Goal: Information Seeking & Learning: Find specific fact

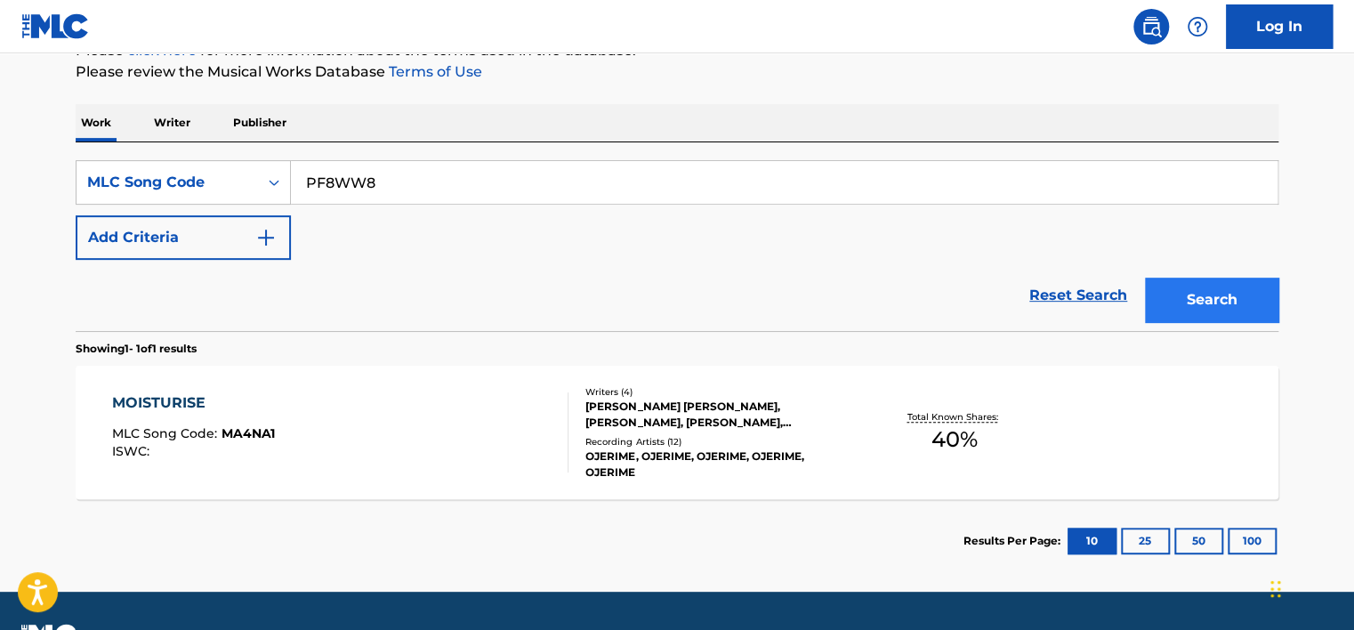
type input "PF8WW8"
click at [1242, 288] on button "Search" at bounding box center [1211, 300] width 133 height 44
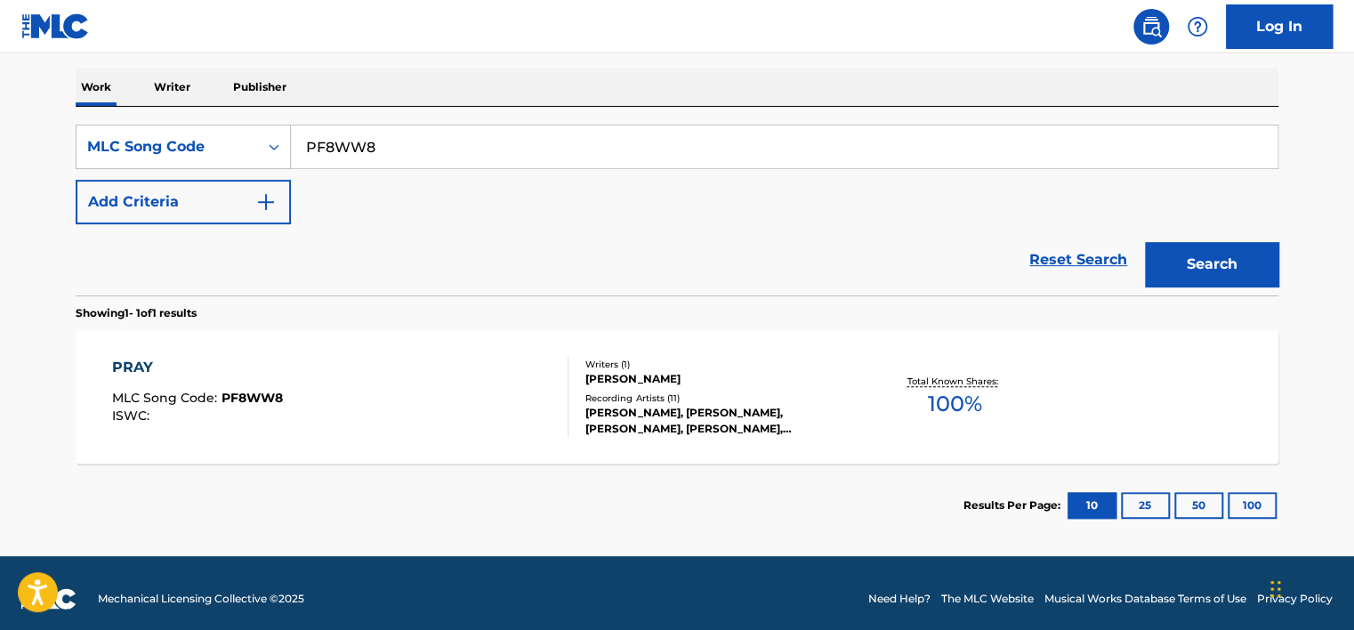
scroll to position [282, 0]
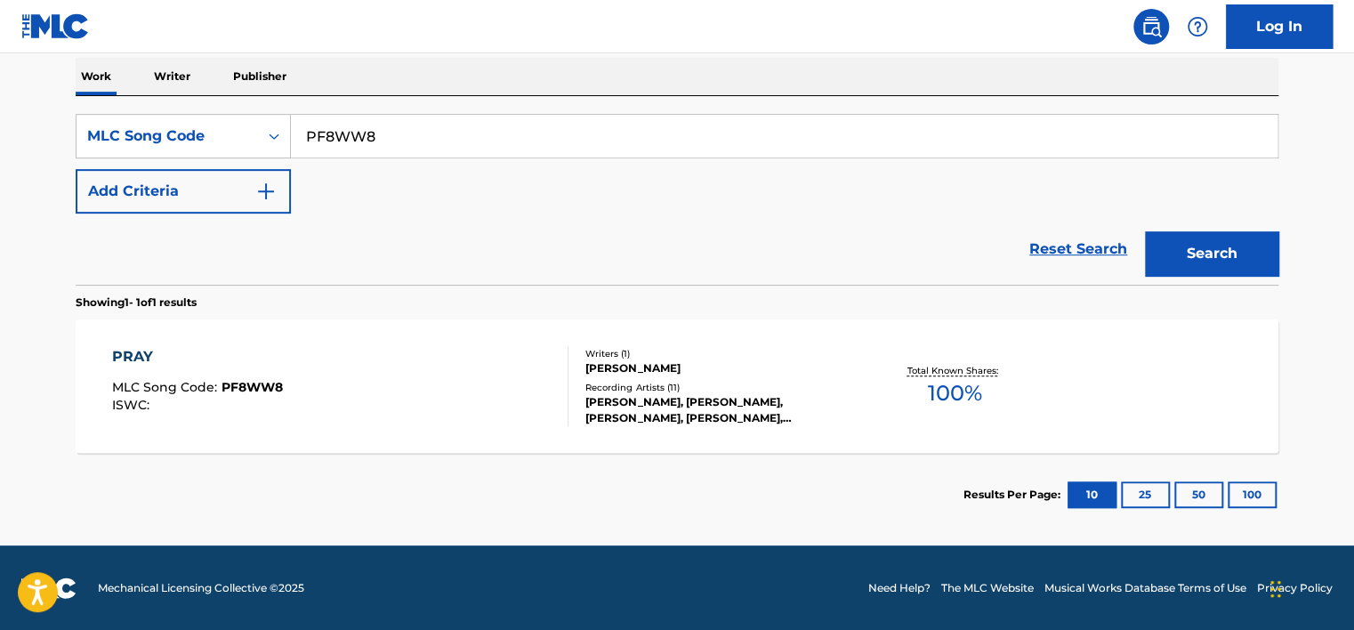
click at [441, 381] on div "PRAY MLC Song Code : PF8WW8 ISWC :" at bounding box center [340, 386] width 457 height 80
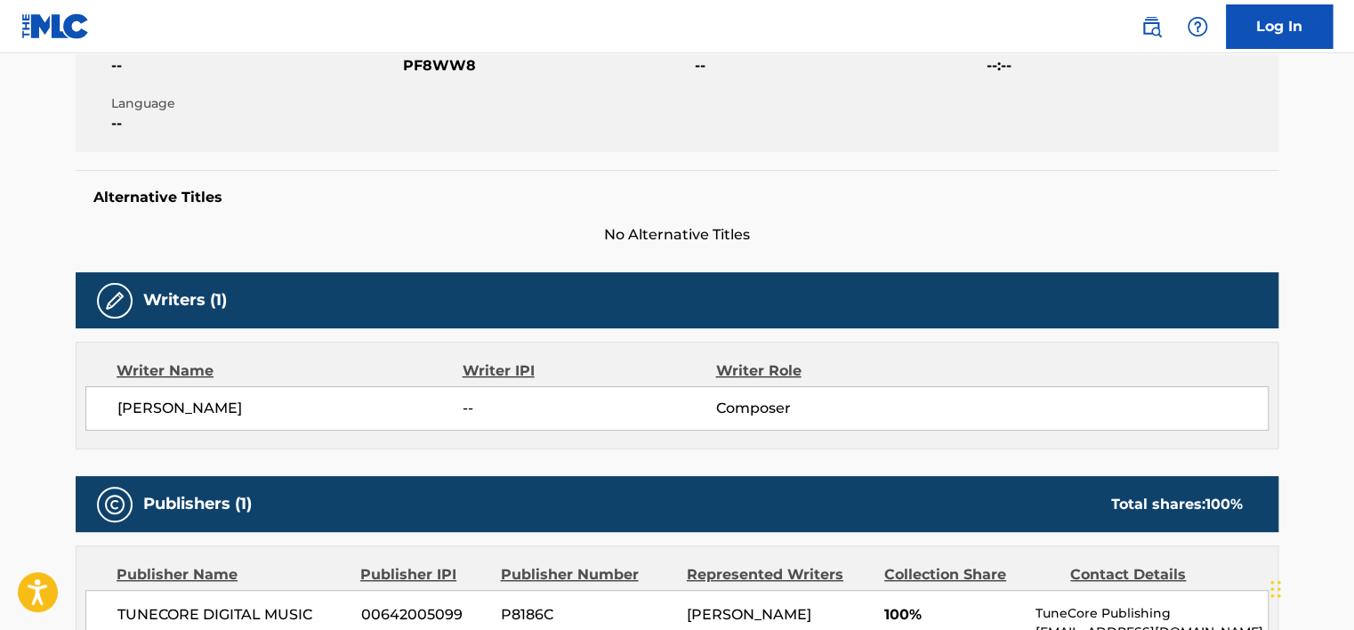
scroll to position [356, 0]
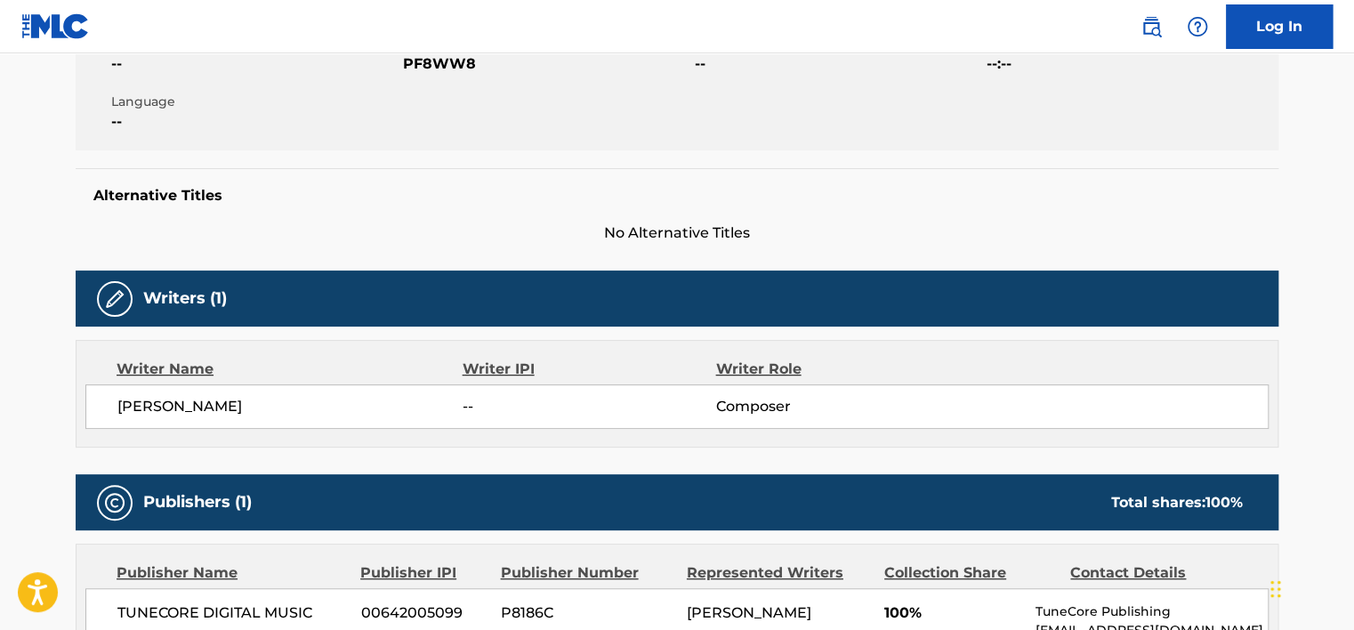
click at [202, 409] on span "[PERSON_NAME]" at bounding box center [289, 406] width 345 height 21
copy div "[PERSON_NAME]"
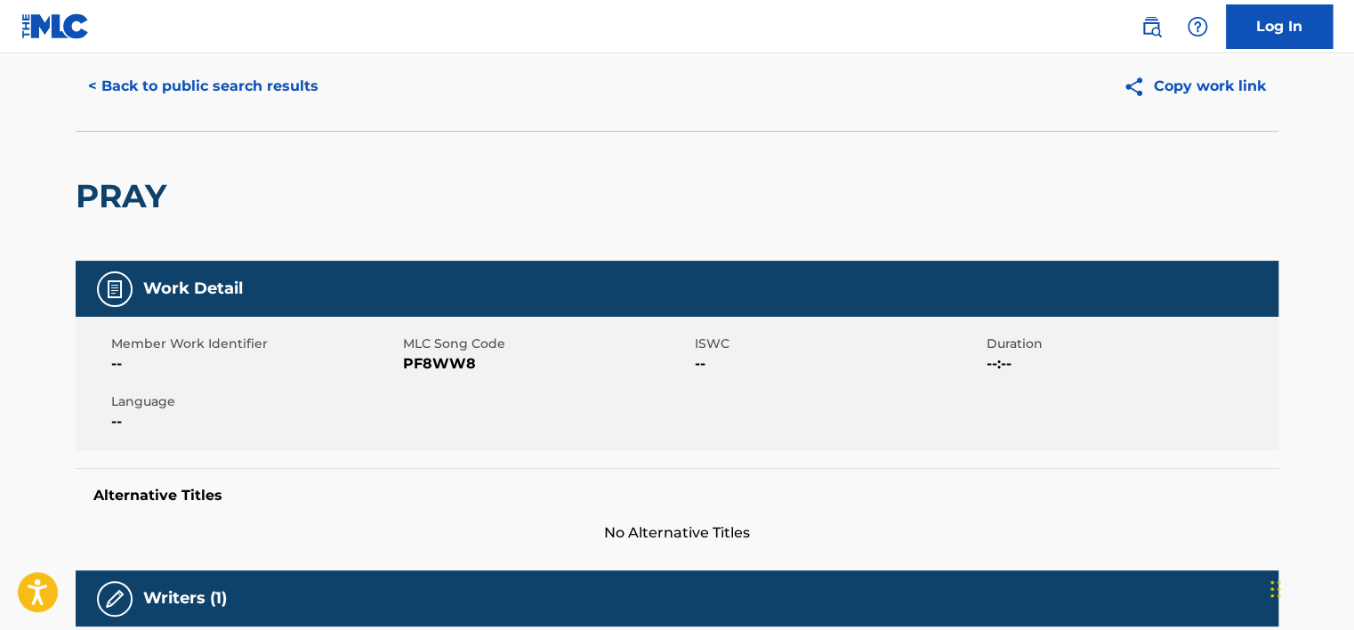
scroll to position [0, 0]
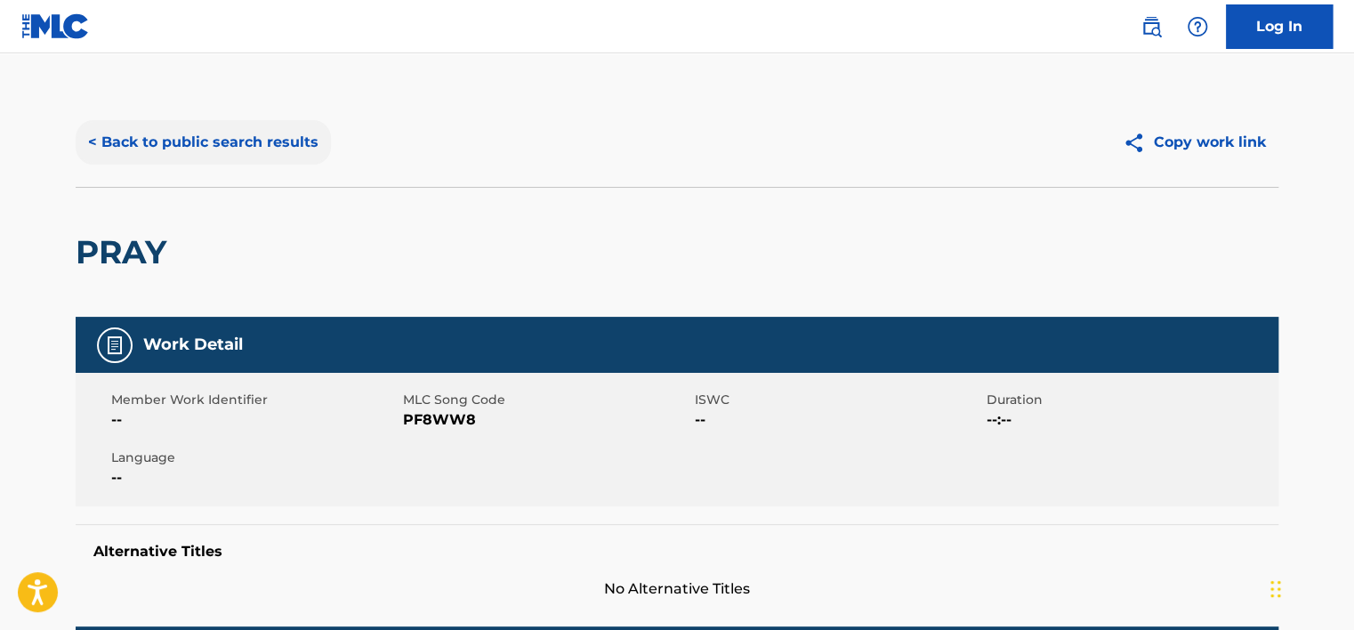
click at [248, 138] on button "< Back to public search results" at bounding box center [203, 142] width 255 height 44
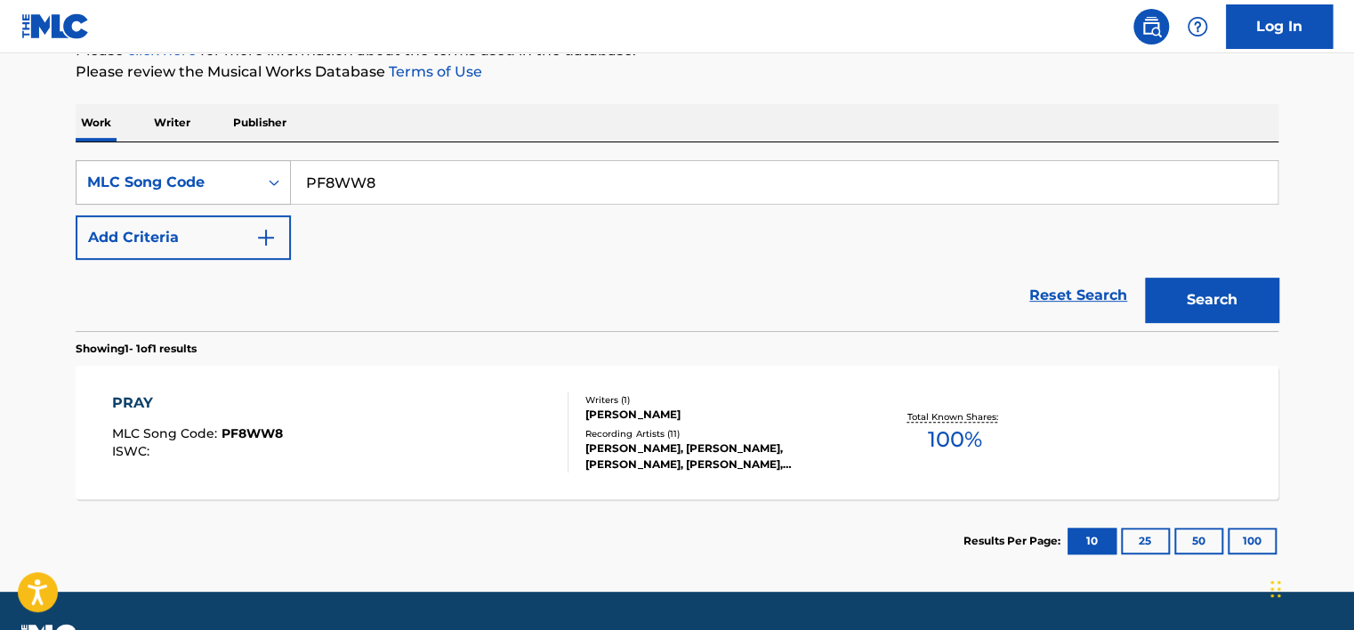
click at [213, 188] on div "MLC Song Code" at bounding box center [167, 182] width 160 height 21
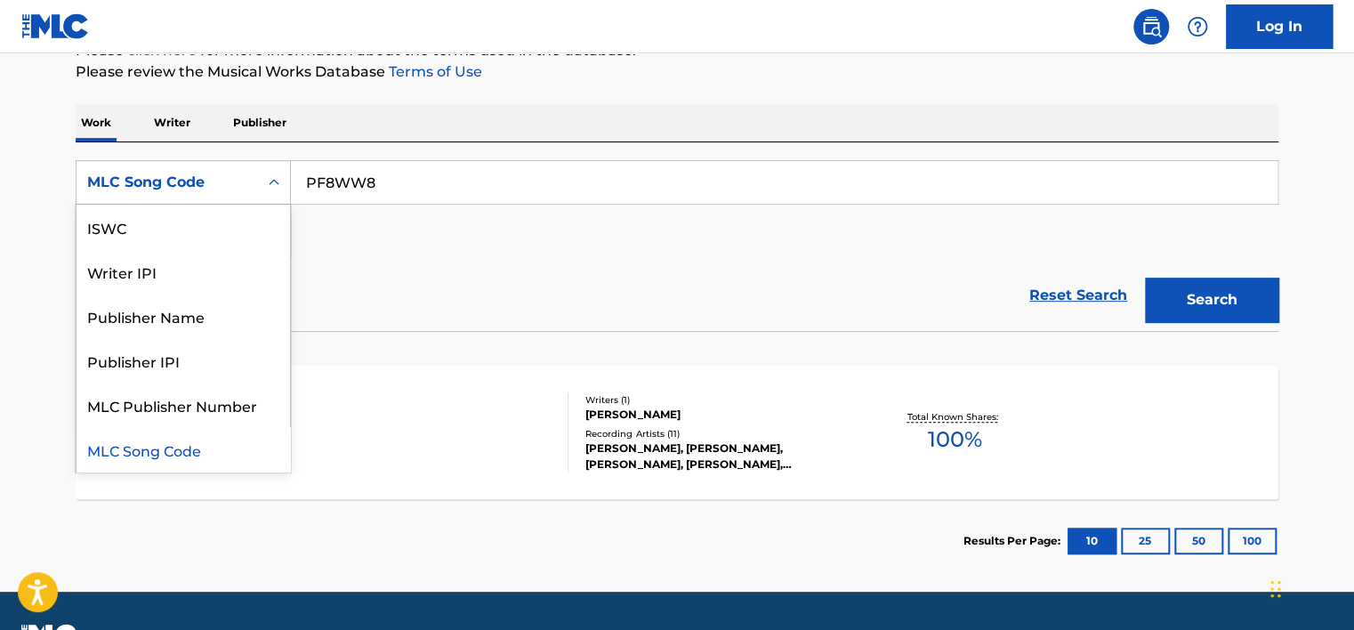
scroll to position [0, 0]
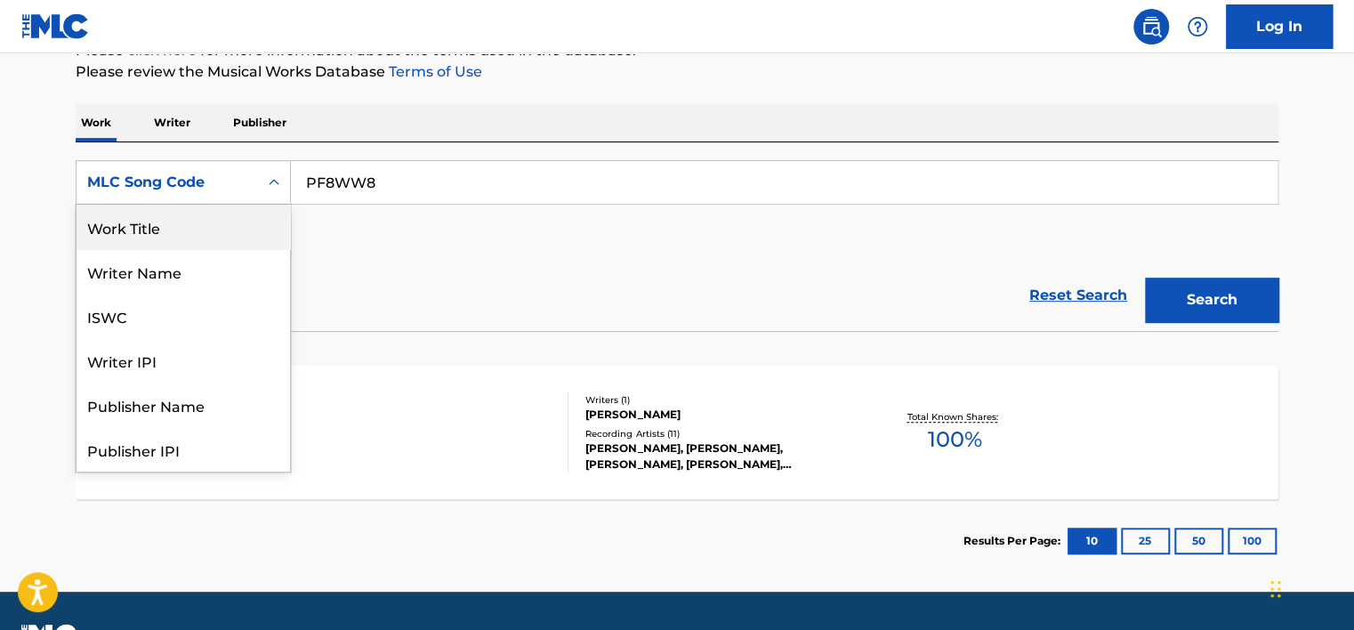
click at [206, 235] on div "Work Title" at bounding box center [184, 227] width 214 height 44
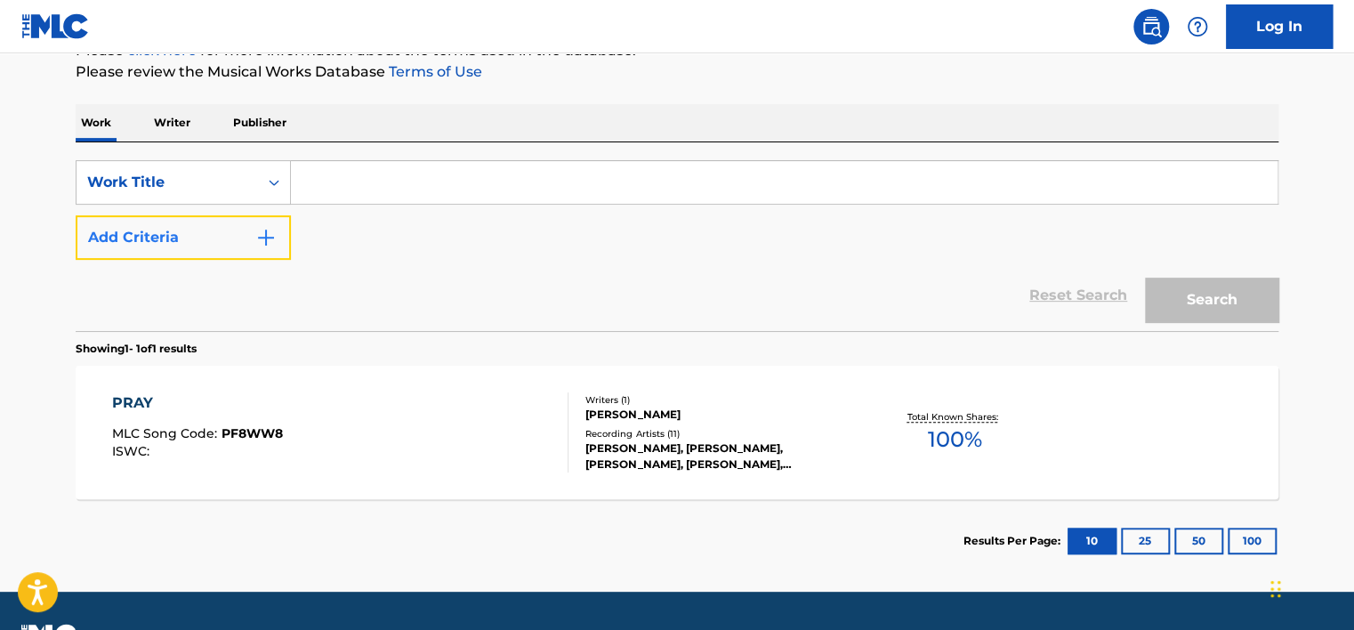
click at [227, 243] on button "Add Criteria" at bounding box center [183, 237] width 215 height 44
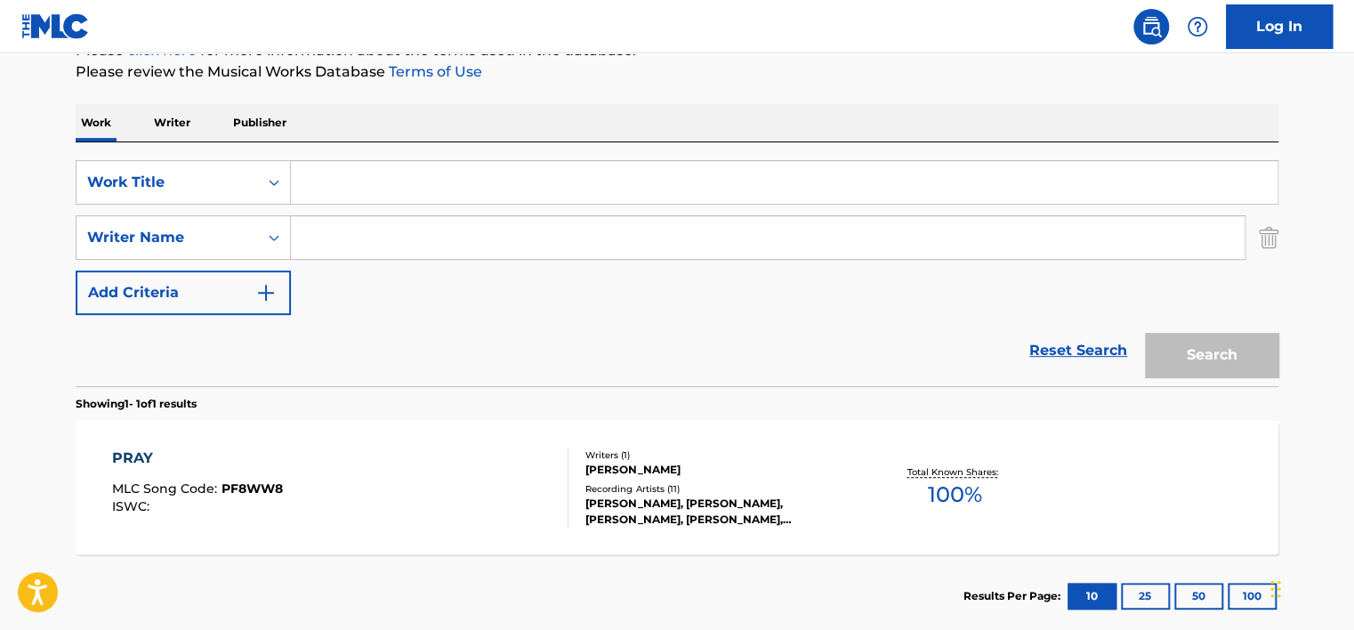
click at [363, 239] on input "Search Form" at bounding box center [768, 237] width 954 height 43
paste input "[PERSON_NAME]"
type input "[PERSON_NAME]"
click at [365, 174] on input "Search Form" at bounding box center [784, 182] width 987 height 43
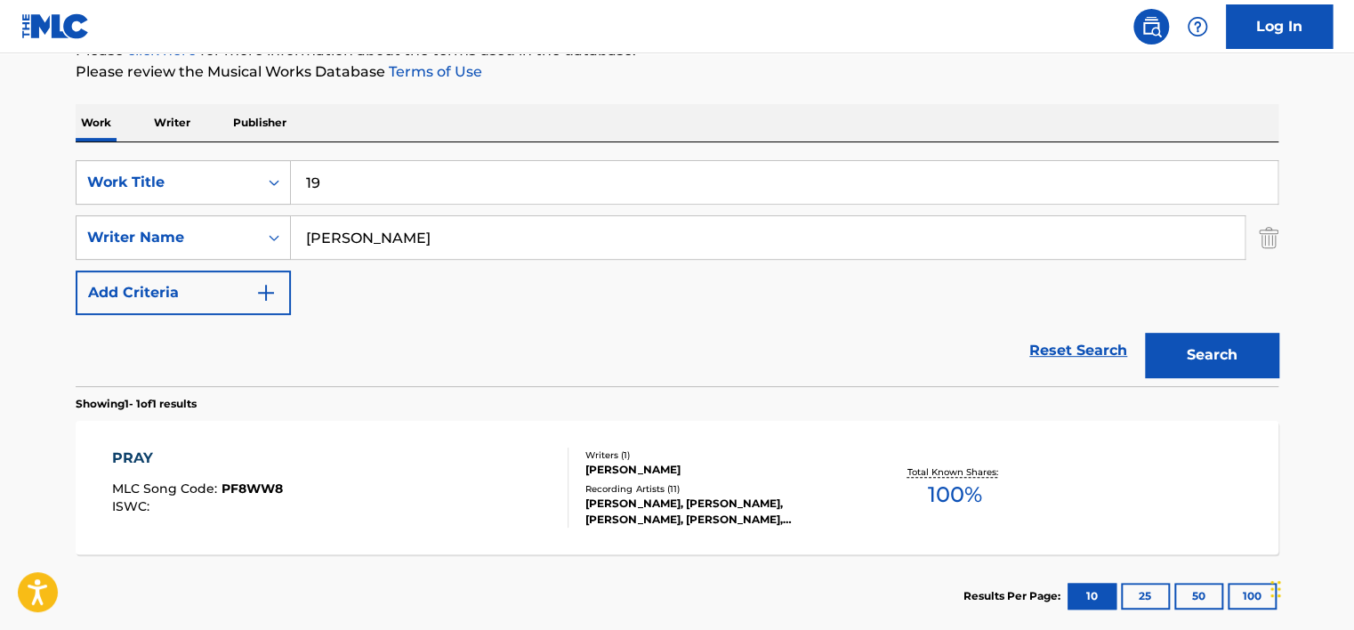
type input "19"
click at [1145, 333] on button "Search" at bounding box center [1211, 355] width 133 height 44
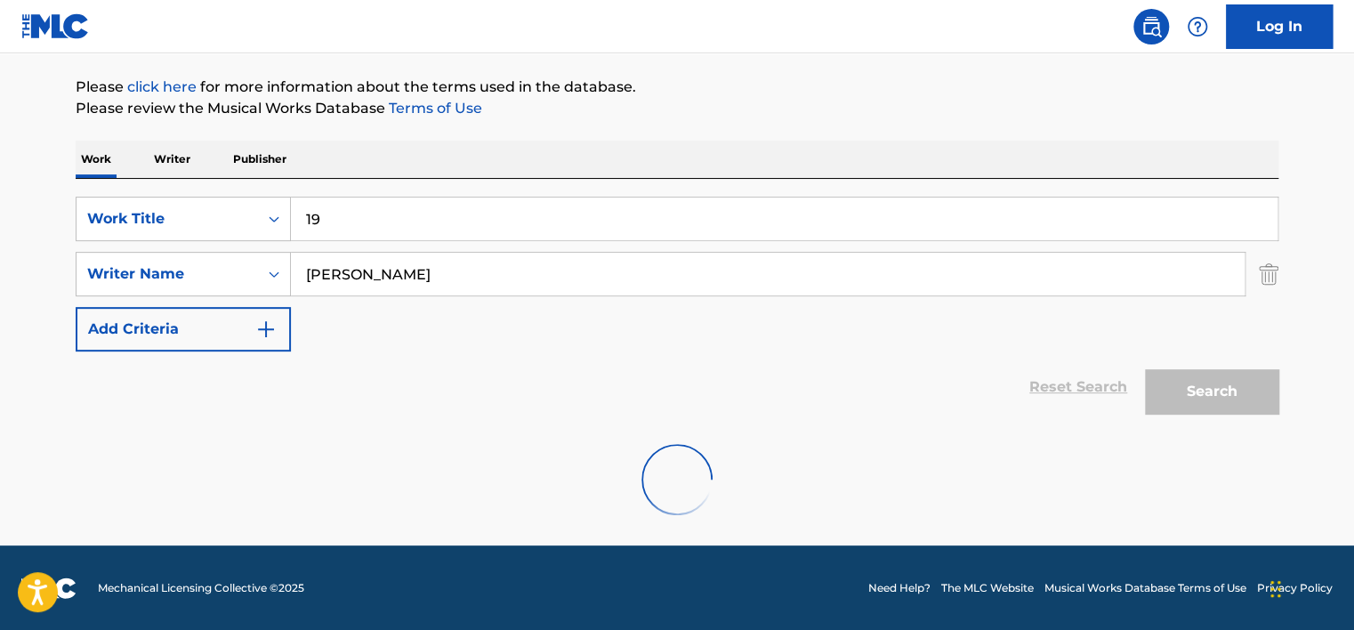
scroll to position [142, 0]
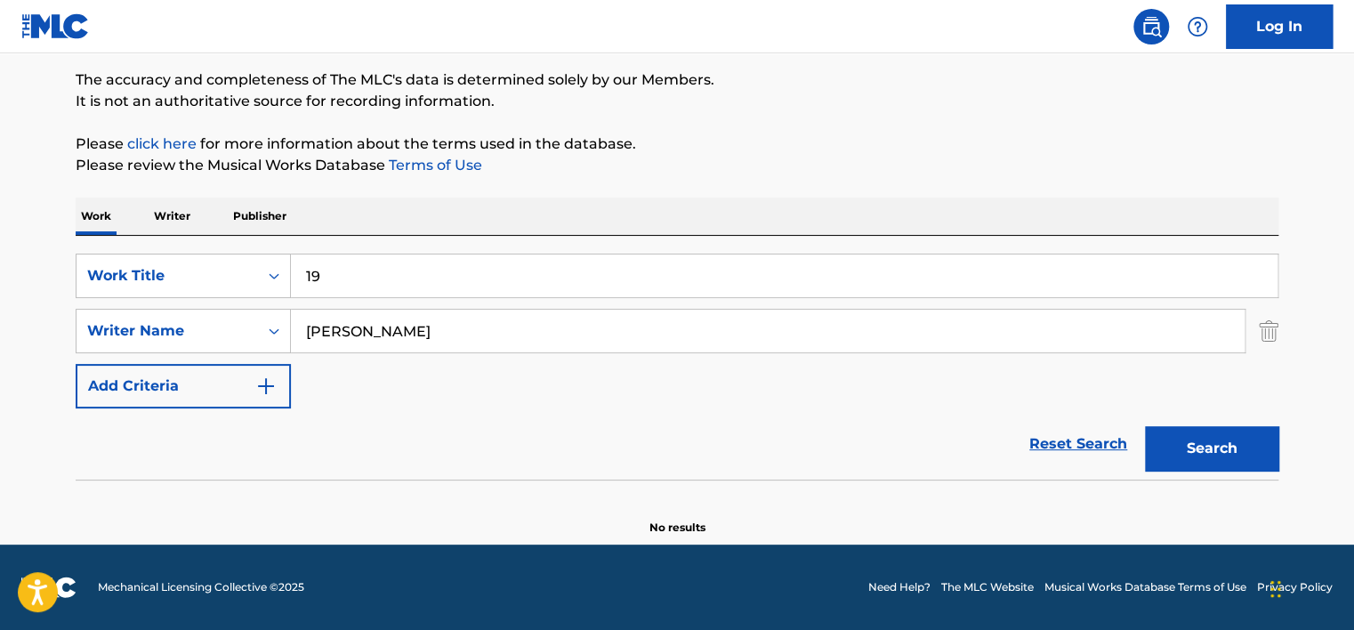
click at [322, 272] on input "19" at bounding box center [784, 275] width 987 height 43
click at [255, 271] on div "Work Title" at bounding box center [168, 276] width 182 height 34
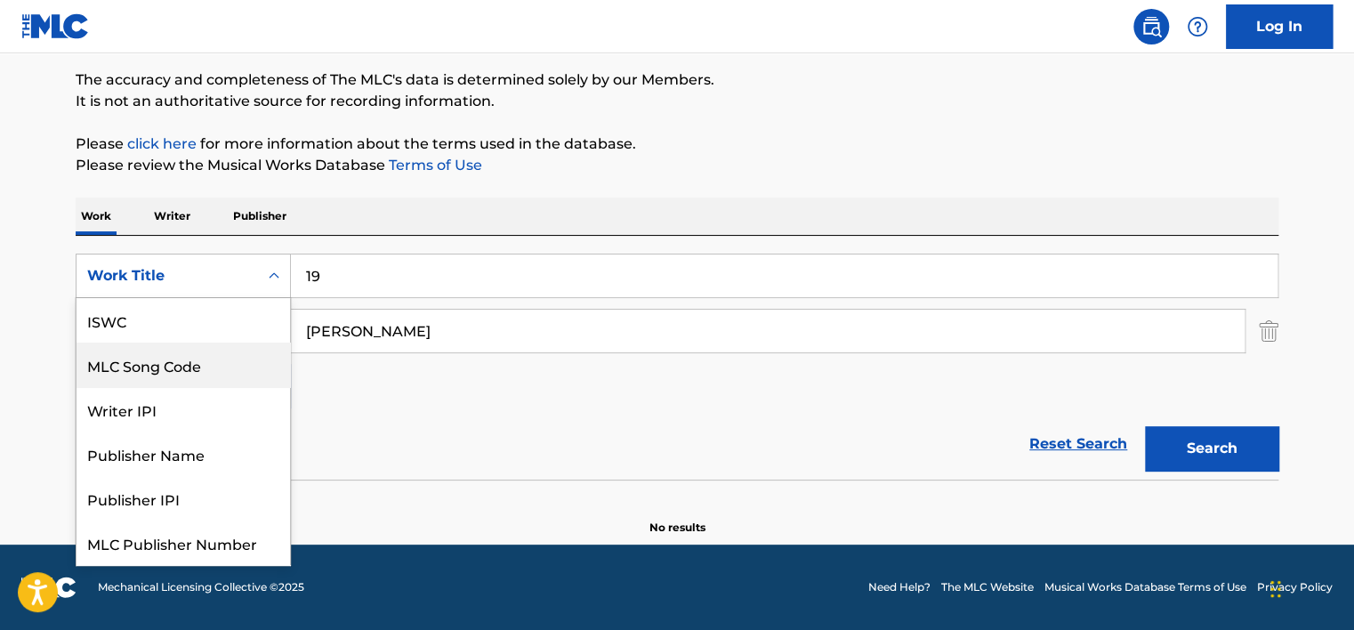
scroll to position [44, 0]
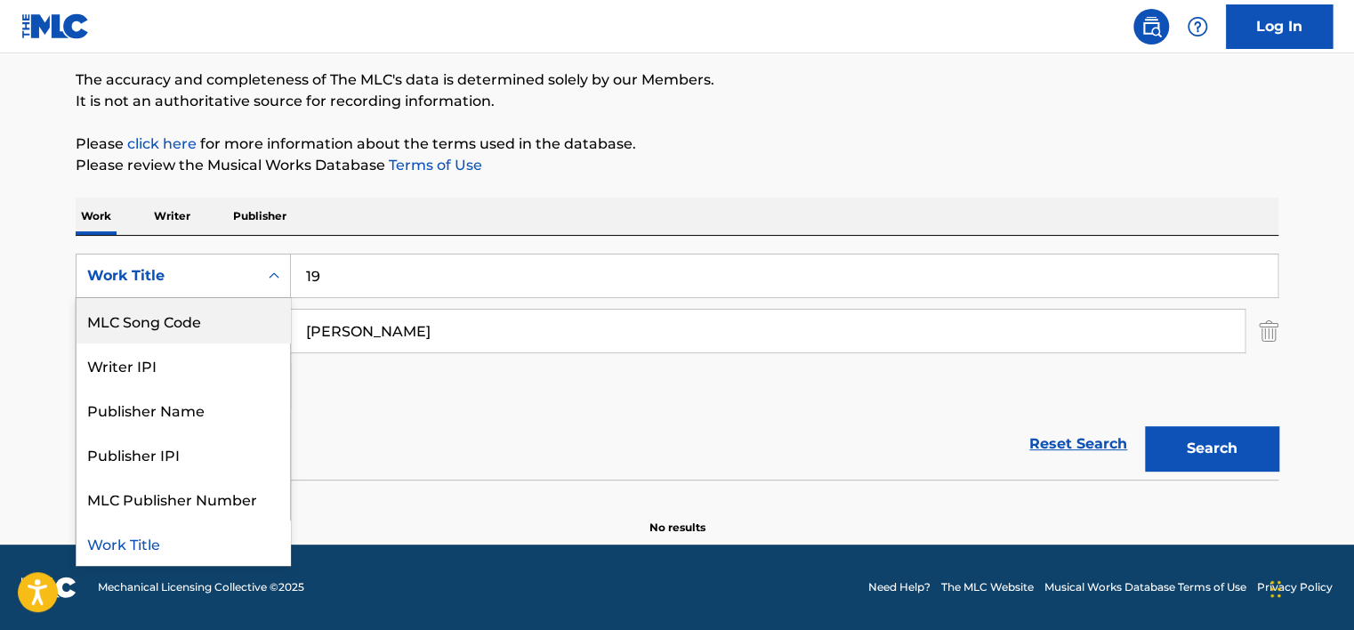
click at [246, 303] on div "MLC Song Code" at bounding box center [184, 320] width 214 height 44
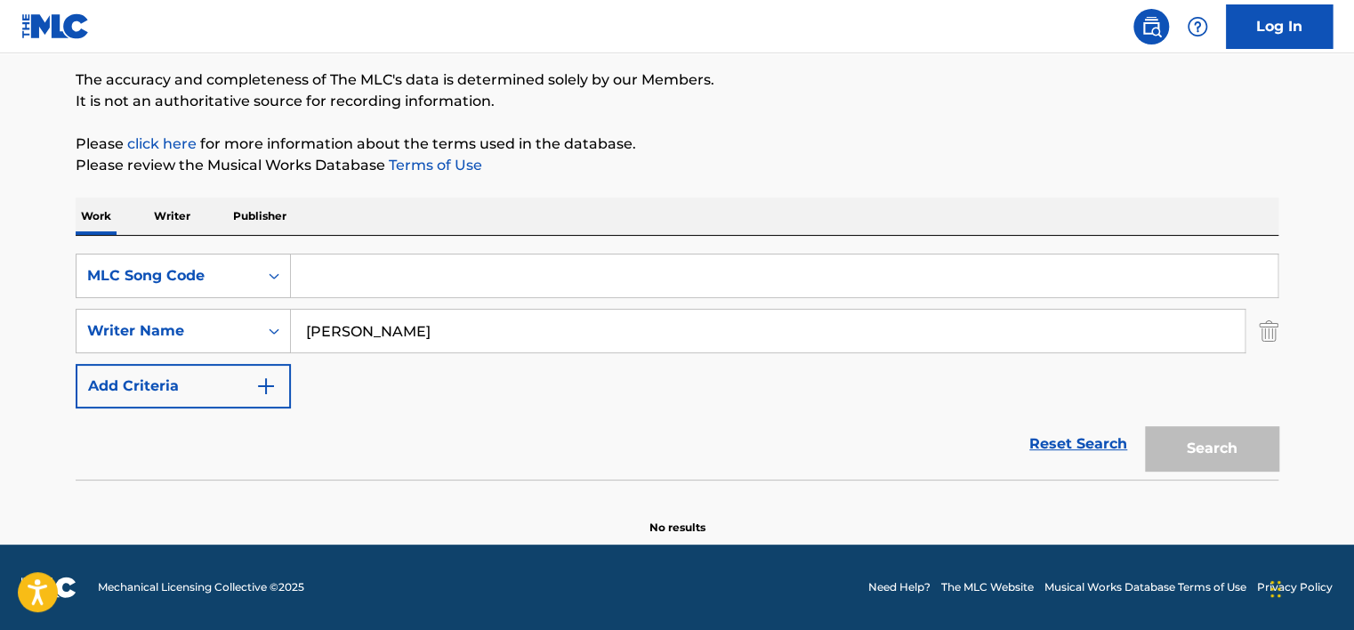
click at [322, 281] on input "Search Form" at bounding box center [784, 275] width 987 height 43
paste input "AD8Z76"
type input "AD8Z76"
click at [328, 331] on input "[PERSON_NAME]" at bounding box center [768, 331] width 954 height 43
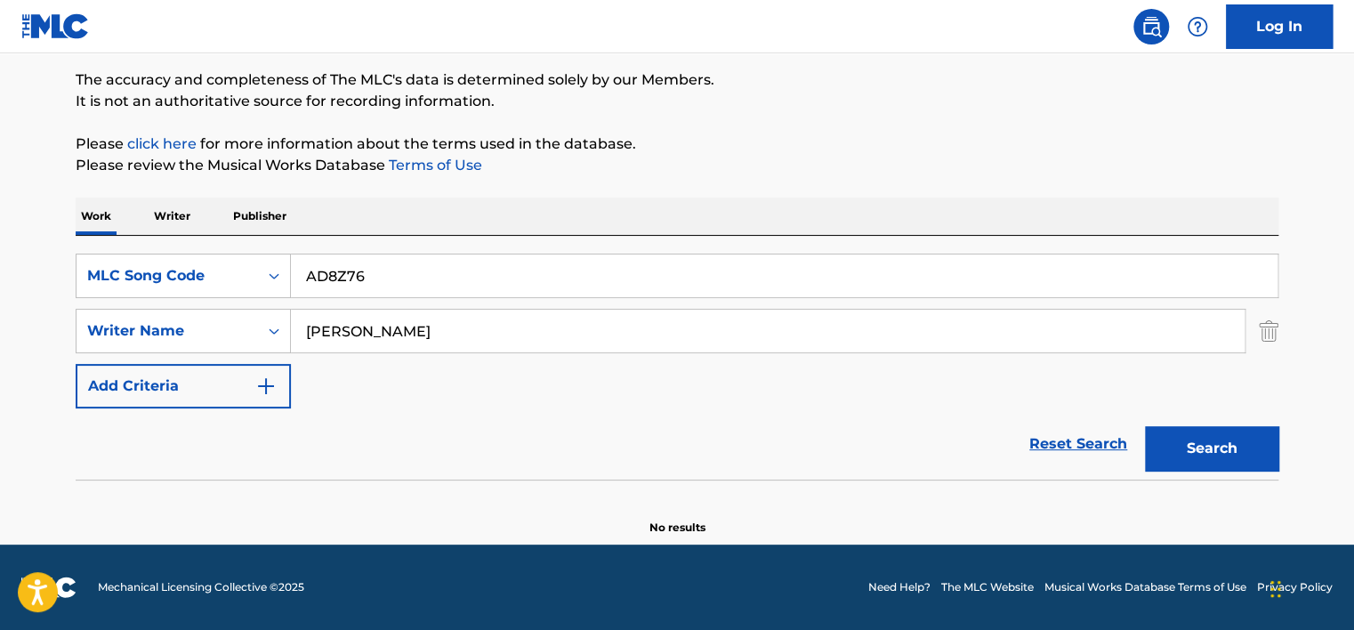
click at [328, 331] on input "[PERSON_NAME]" at bounding box center [768, 331] width 954 height 43
click at [1145, 426] on button "Search" at bounding box center [1211, 448] width 133 height 44
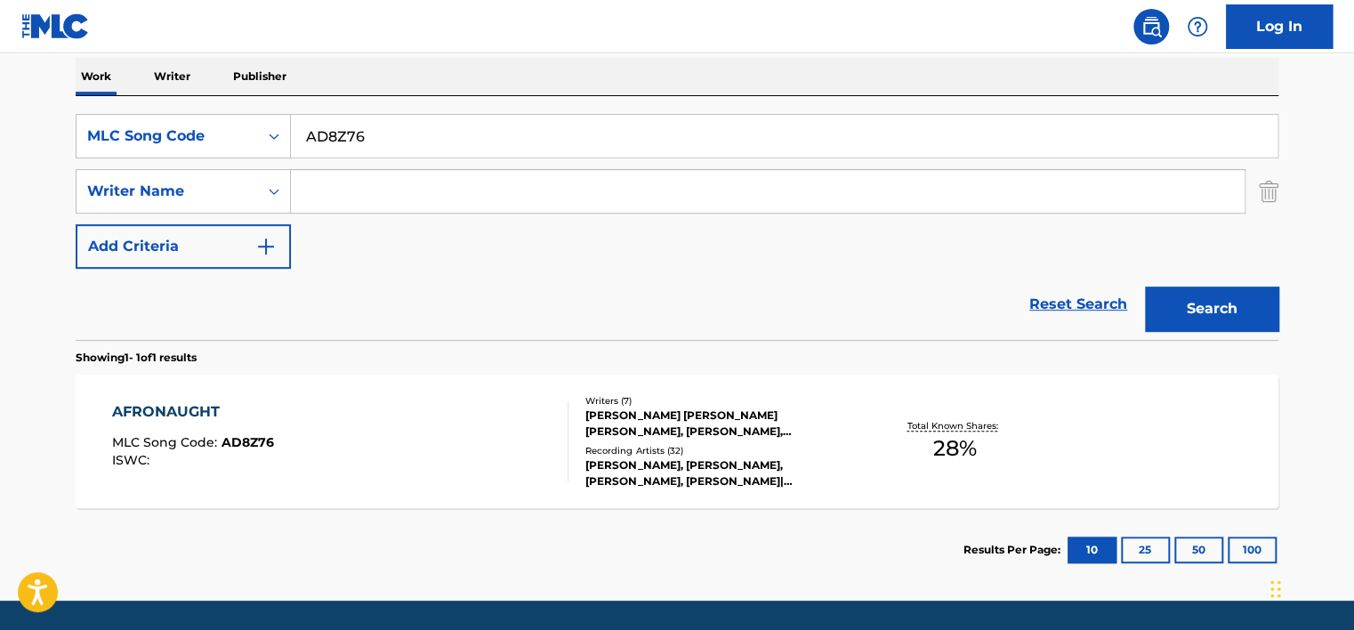
scroll to position [338, 0]
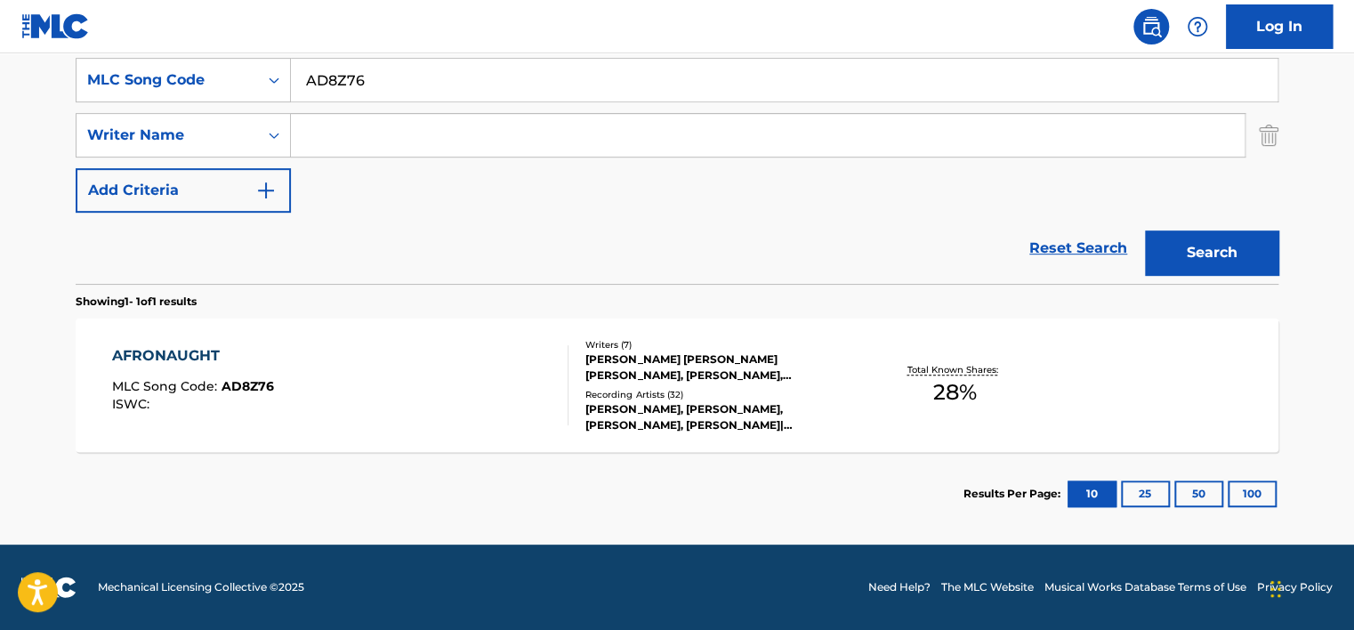
click at [456, 374] on div "AFRONAUGHT MLC Song Code : AD8Z76 ISWC :" at bounding box center [340, 385] width 457 height 80
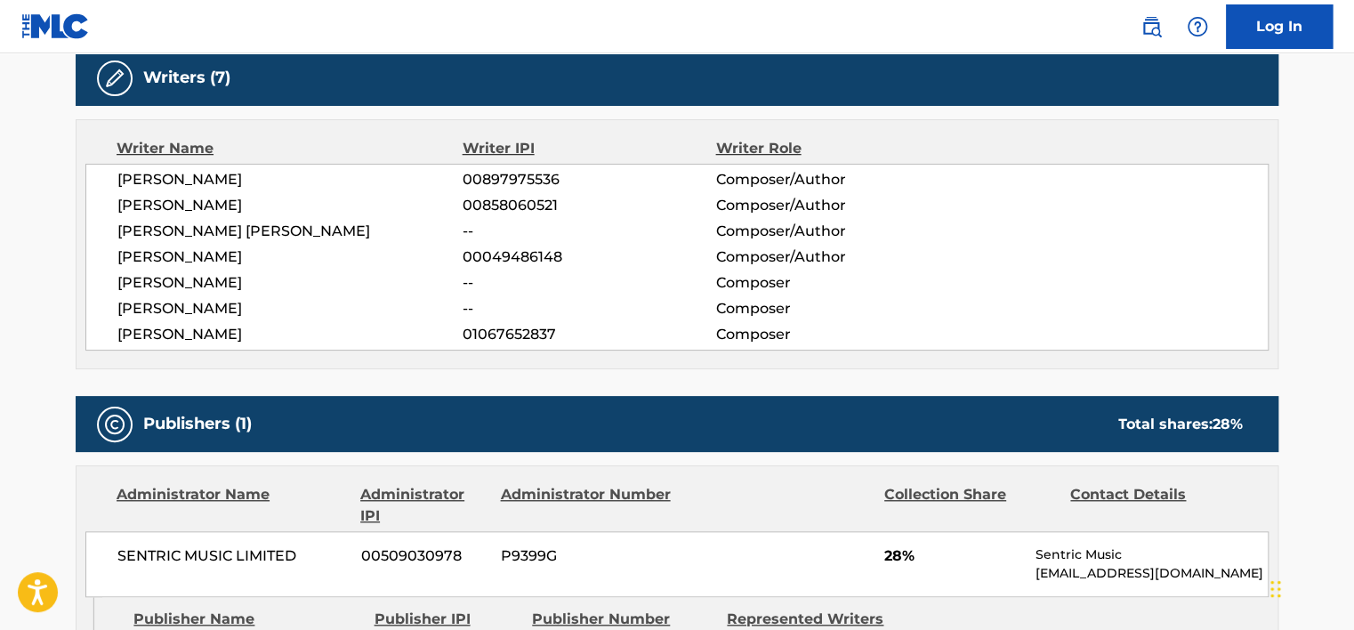
scroll to position [534, 0]
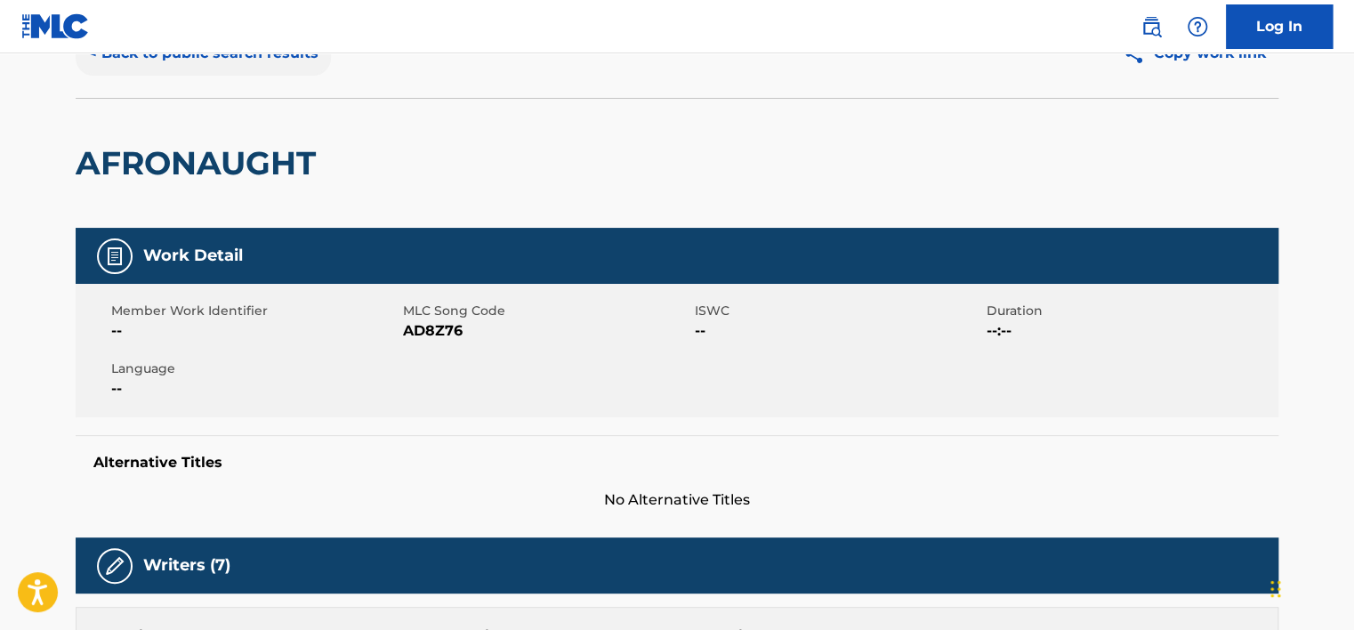
click at [203, 70] on button "< Back to public search results" at bounding box center [203, 53] width 255 height 44
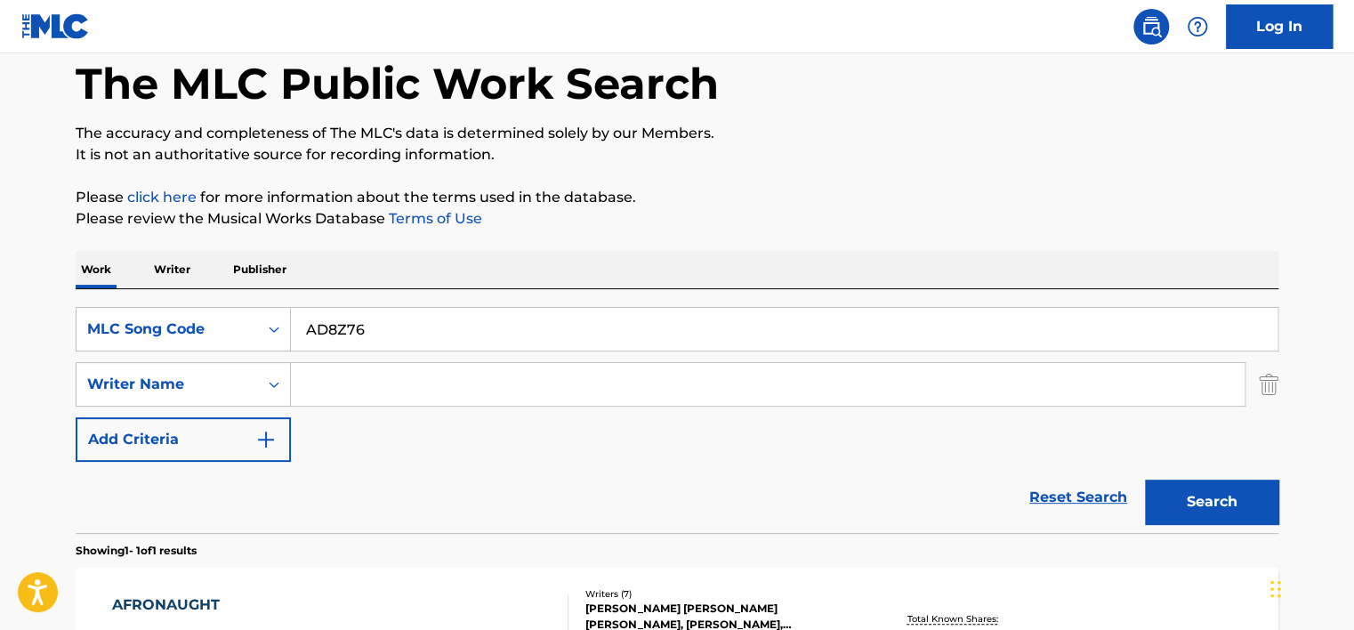
scroll to position [236, 0]
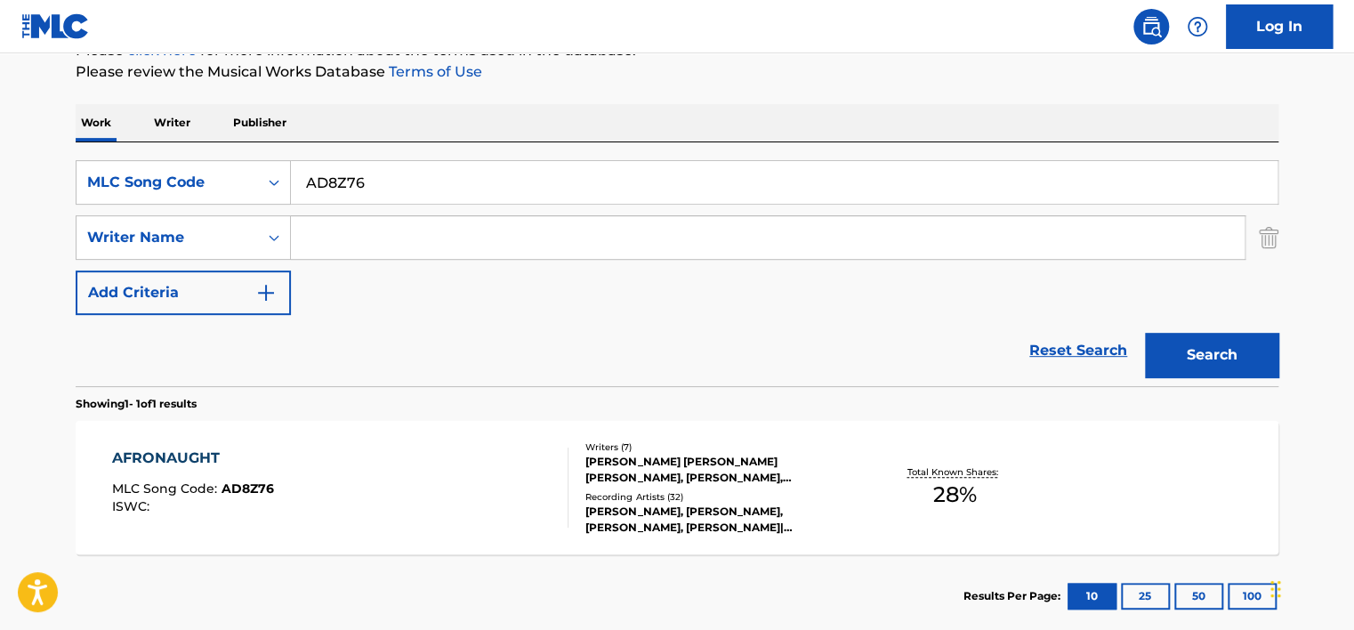
click at [365, 173] on input "AD8Z76" at bounding box center [784, 182] width 987 height 43
paste input "PF4F0S"
type input "PF4F0S"
click at [1191, 364] on button "Search" at bounding box center [1211, 355] width 133 height 44
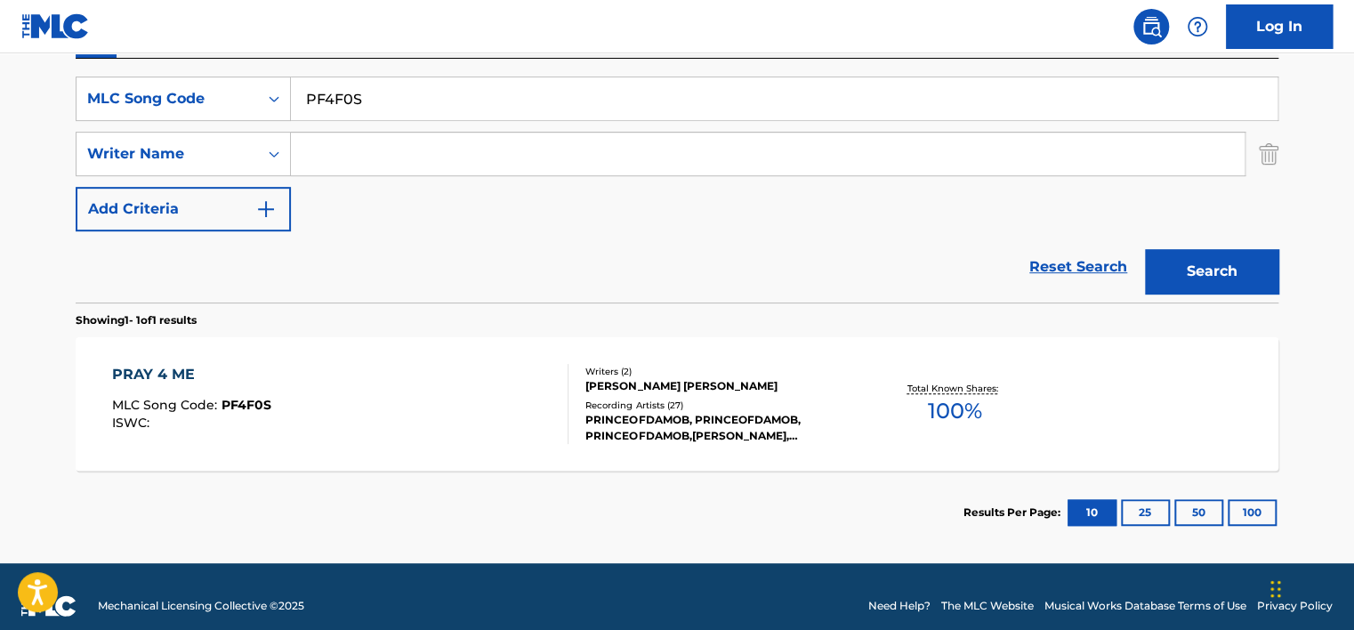
scroll to position [325, 0]
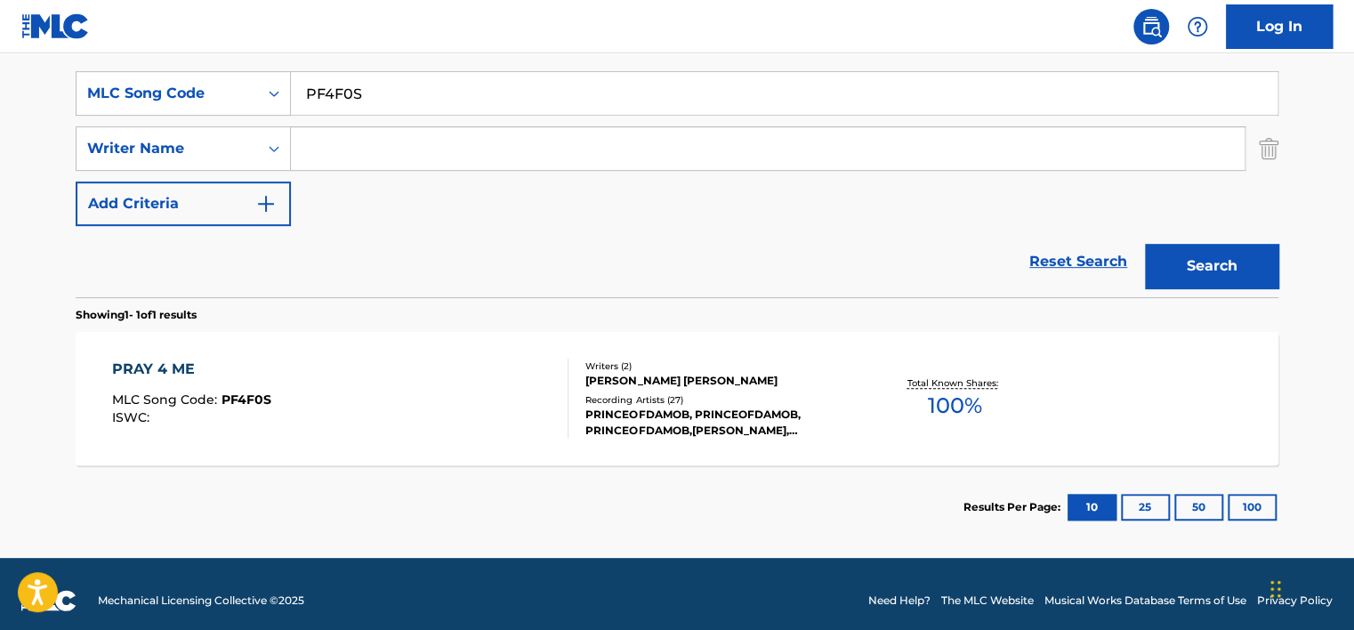
click at [464, 376] on div "PRAY 4 ME MLC Song Code : PF4F0S ISWC :" at bounding box center [340, 399] width 457 height 80
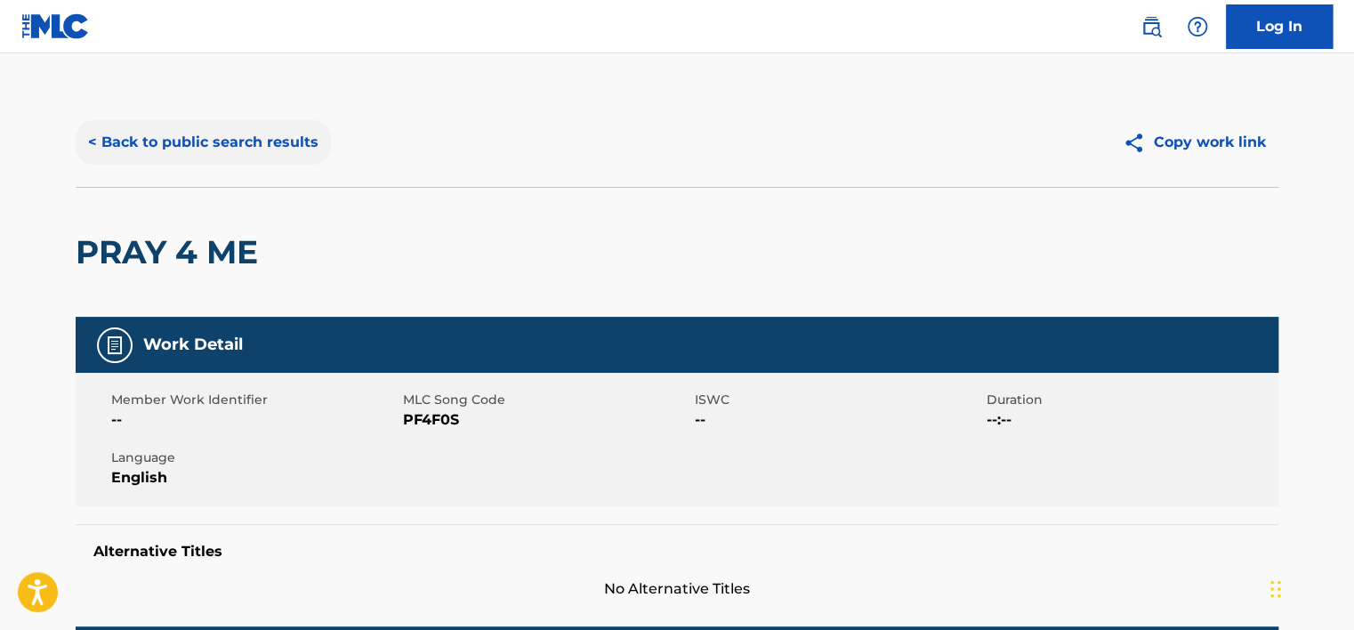
click at [246, 148] on button "< Back to public search results" at bounding box center [203, 142] width 255 height 44
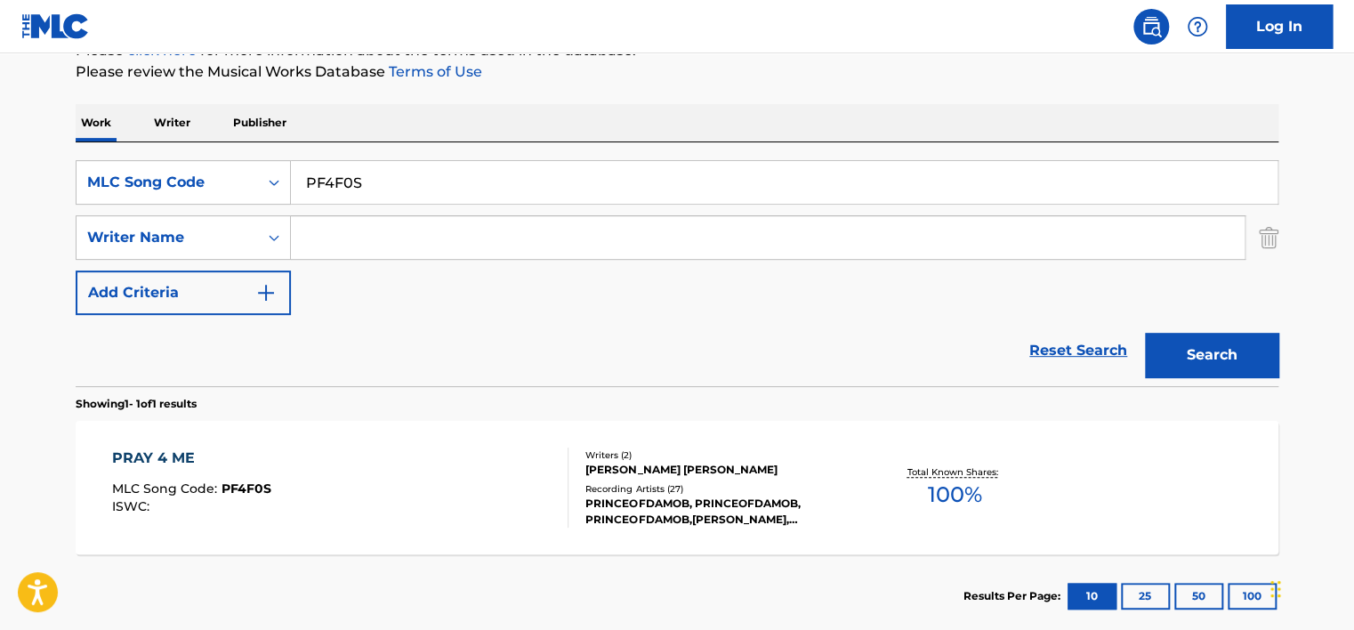
click at [331, 235] on input "Search Form" at bounding box center [768, 237] width 954 height 43
paste input "[PERSON_NAME] MARQUISE"
type input "[PERSON_NAME] MARQUISE"
click at [342, 188] on input "PF4F0S" at bounding box center [784, 182] width 987 height 43
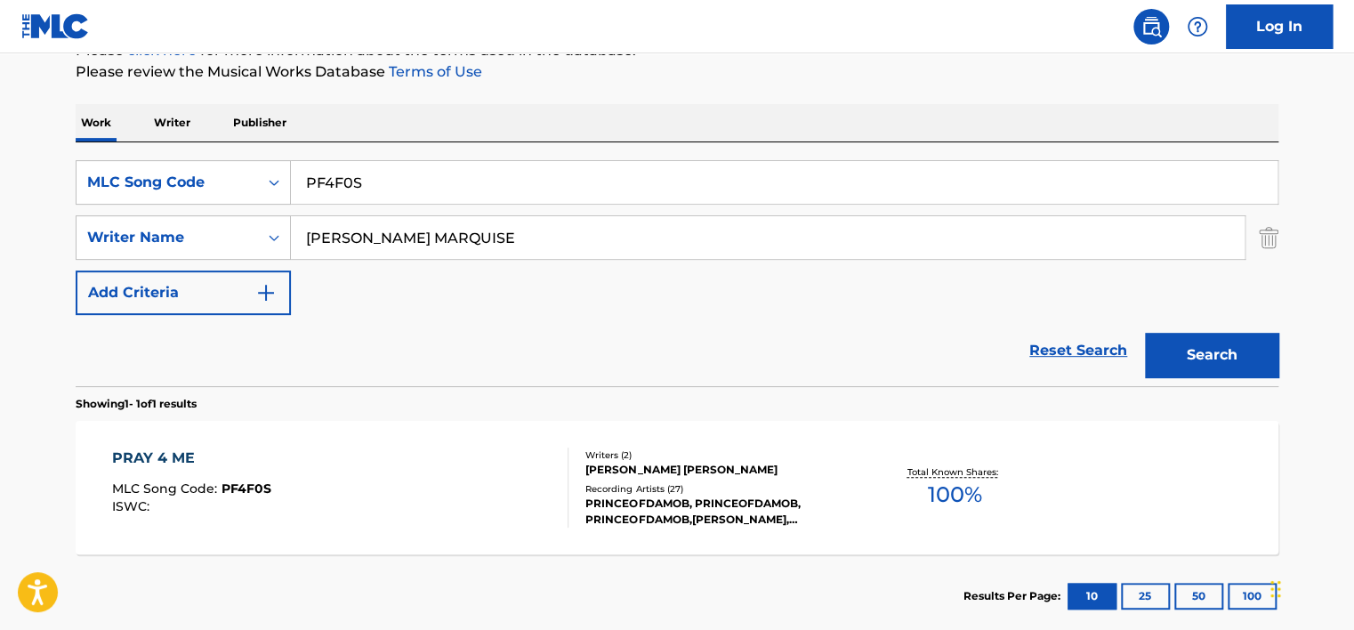
click at [342, 188] on input "PF4F0S" at bounding box center [784, 182] width 987 height 43
type input "a"
click at [275, 195] on div "Search Form" at bounding box center [274, 182] width 32 height 32
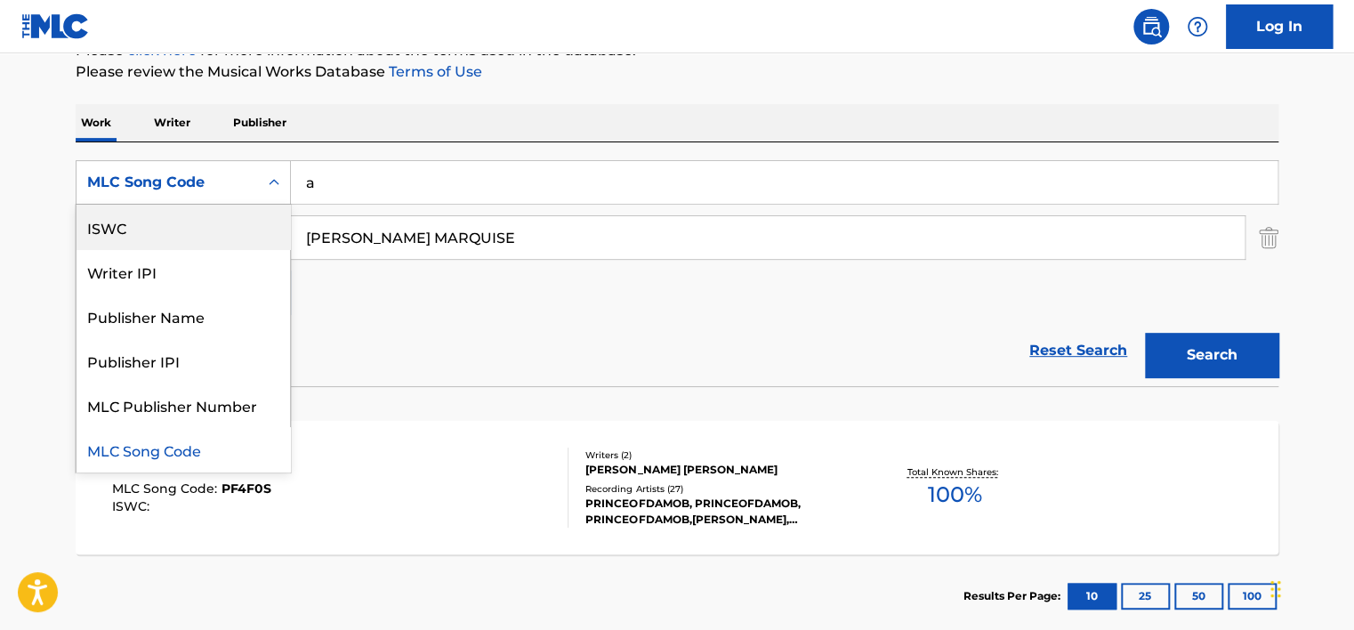
scroll to position [0, 0]
click at [230, 223] on div "Work Title" at bounding box center [184, 227] width 214 height 44
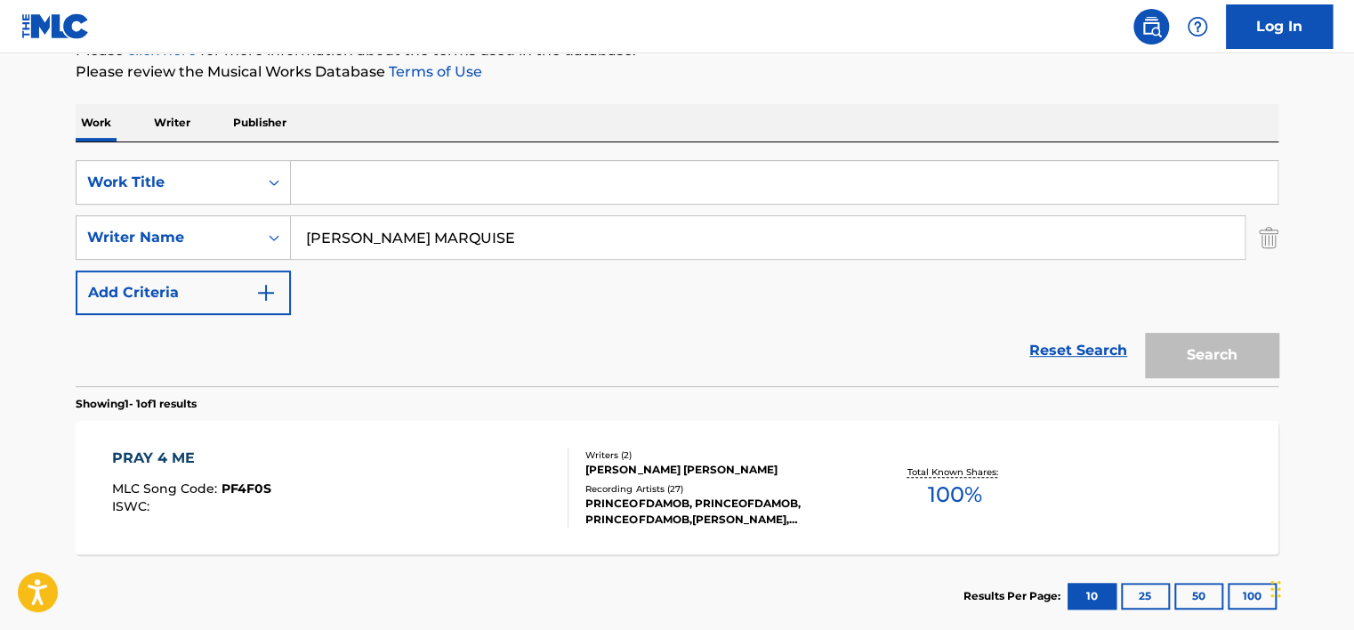
click at [347, 194] on input "Search Form" at bounding box center [784, 182] width 987 height 43
type input "addict"
click at [1145, 333] on button "Search" at bounding box center [1211, 355] width 133 height 44
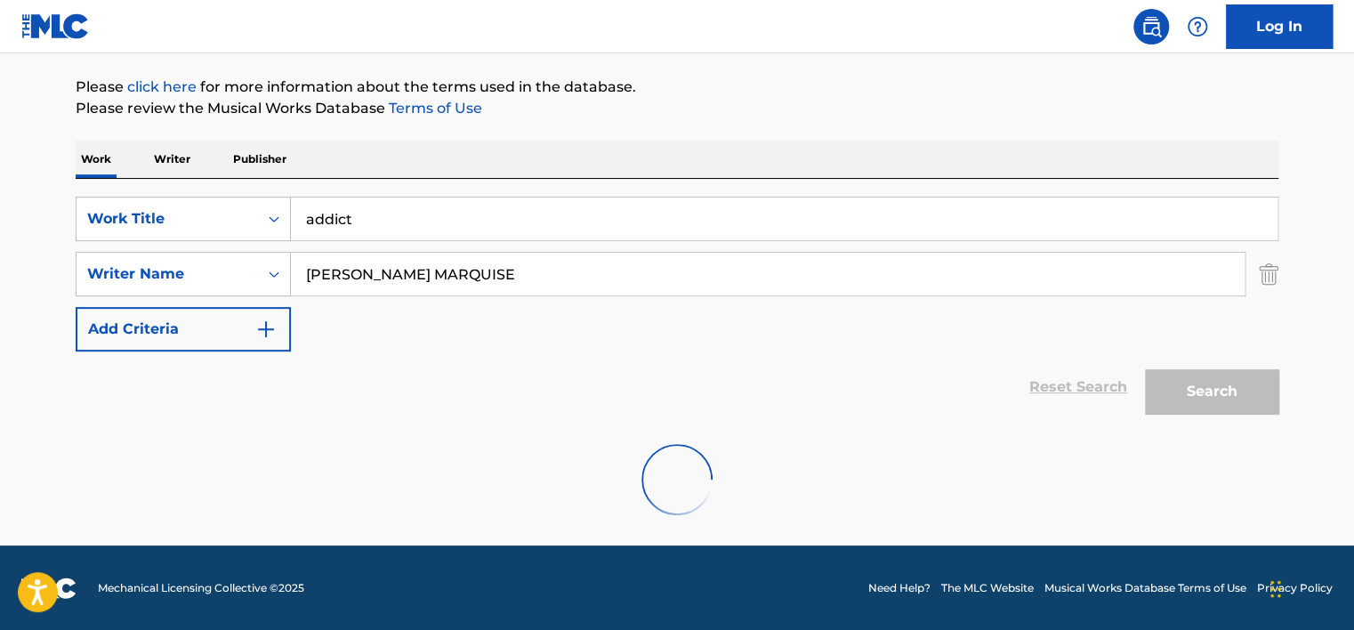
scroll to position [142, 0]
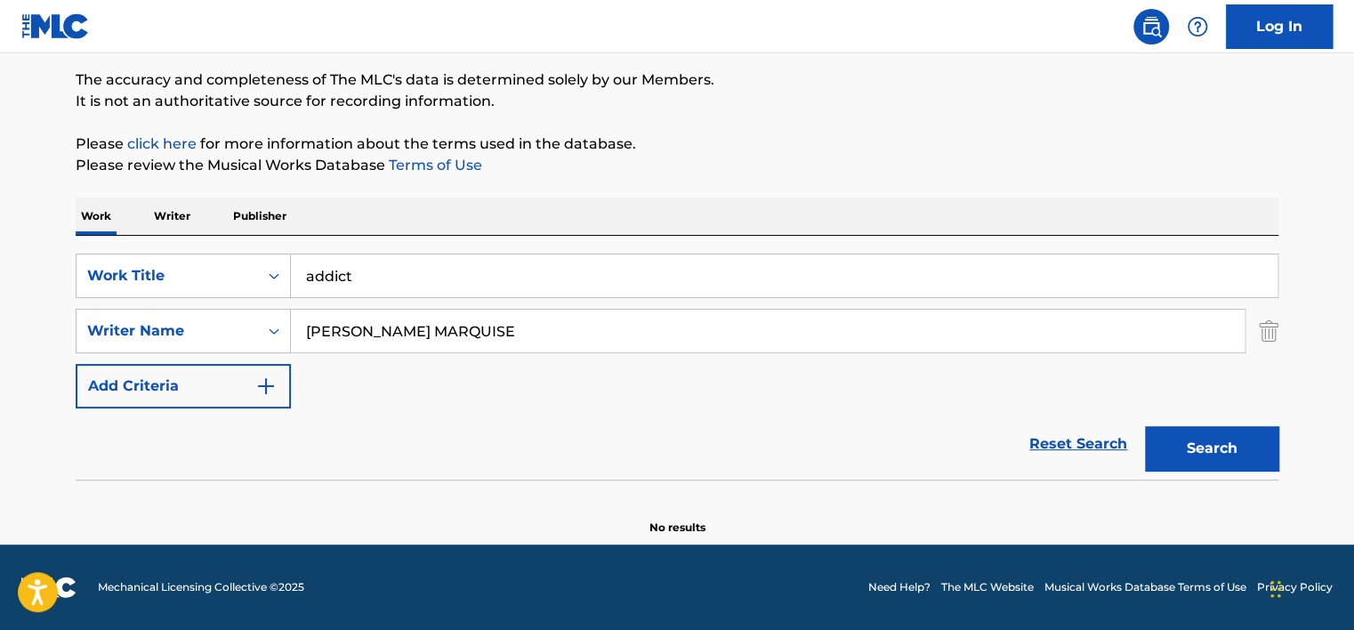
drag, startPoint x: 415, startPoint y: 329, endPoint x: 785, endPoint y: 352, distance: 370.9
click at [785, 352] on div "[PERSON_NAME] MARQUISE" at bounding box center [768, 331] width 955 height 44
type input "[PERSON_NAME]"
click at [1145, 426] on button "Search" at bounding box center [1211, 448] width 133 height 44
click at [336, 278] on input "addict" at bounding box center [784, 275] width 987 height 43
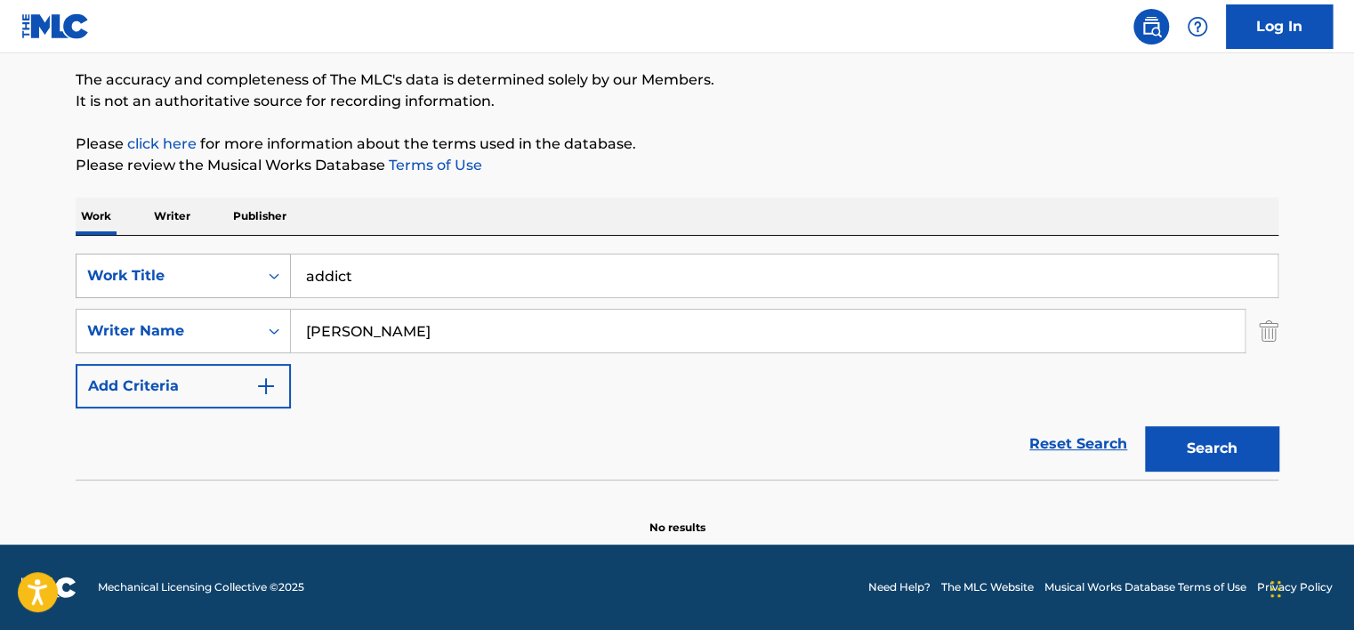
click at [215, 281] on div "Work Title" at bounding box center [167, 275] width 160 height 21
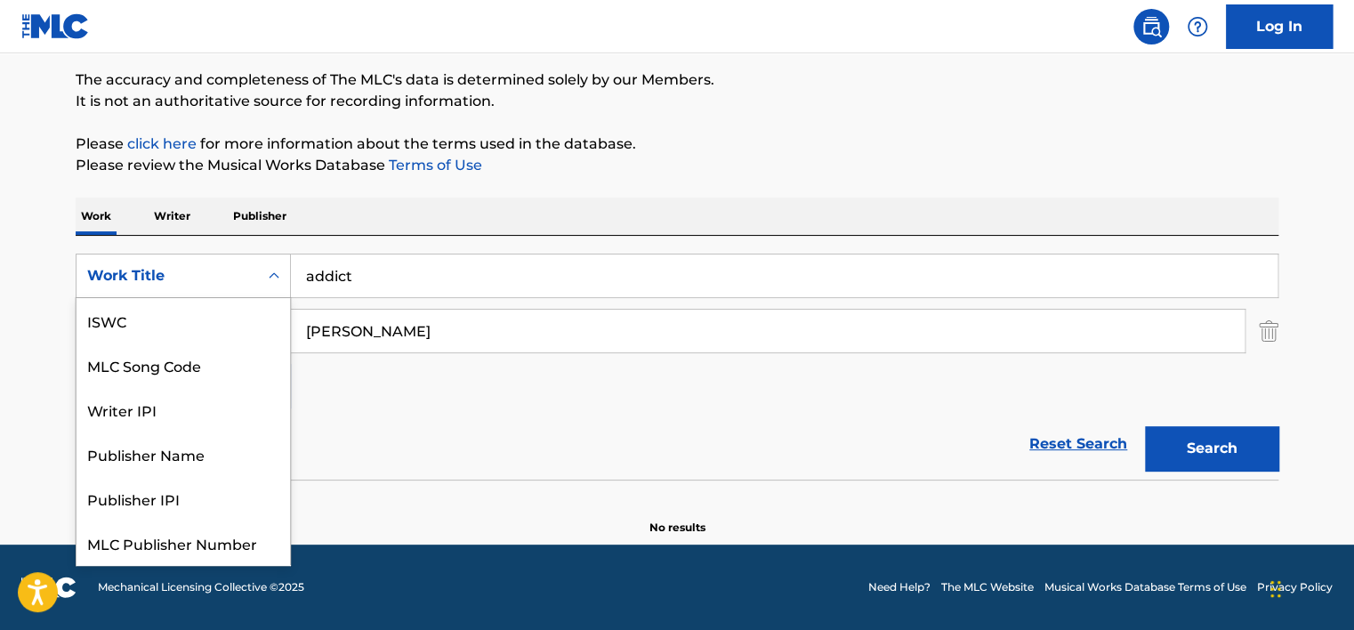
scroll to position [44, 0]
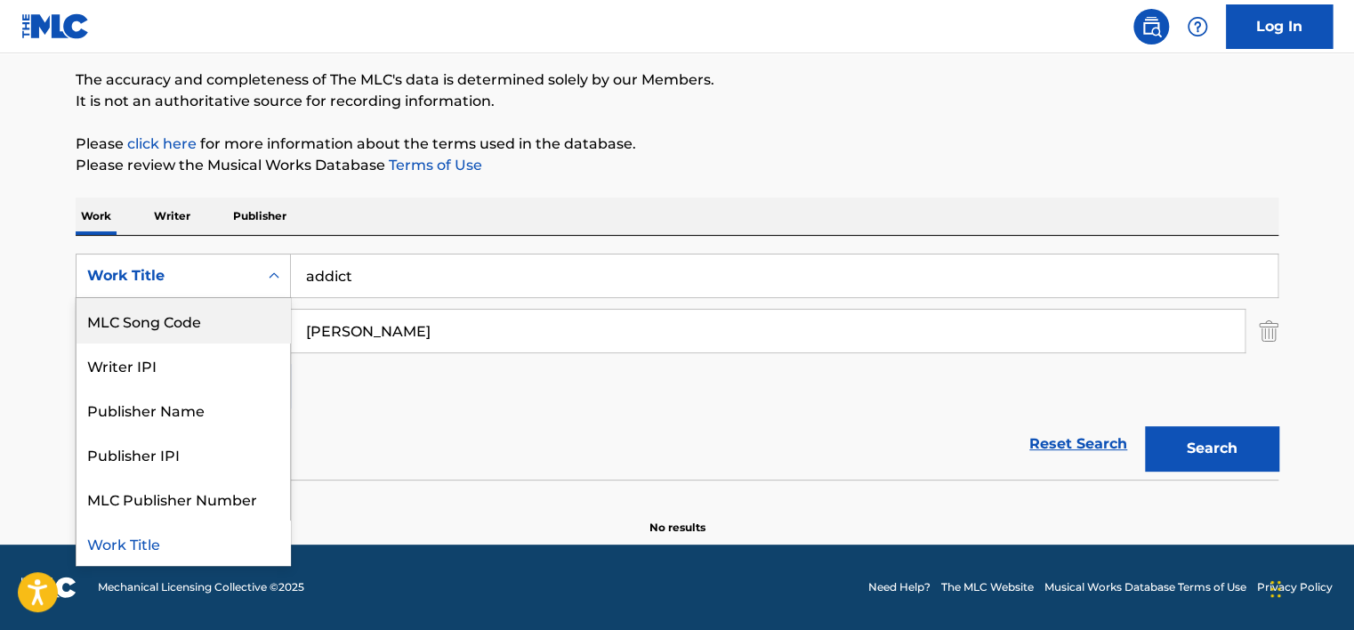
click at [204, 319] on div "MLC Song Code" at bounding box center [184, 320] width 214 height 44
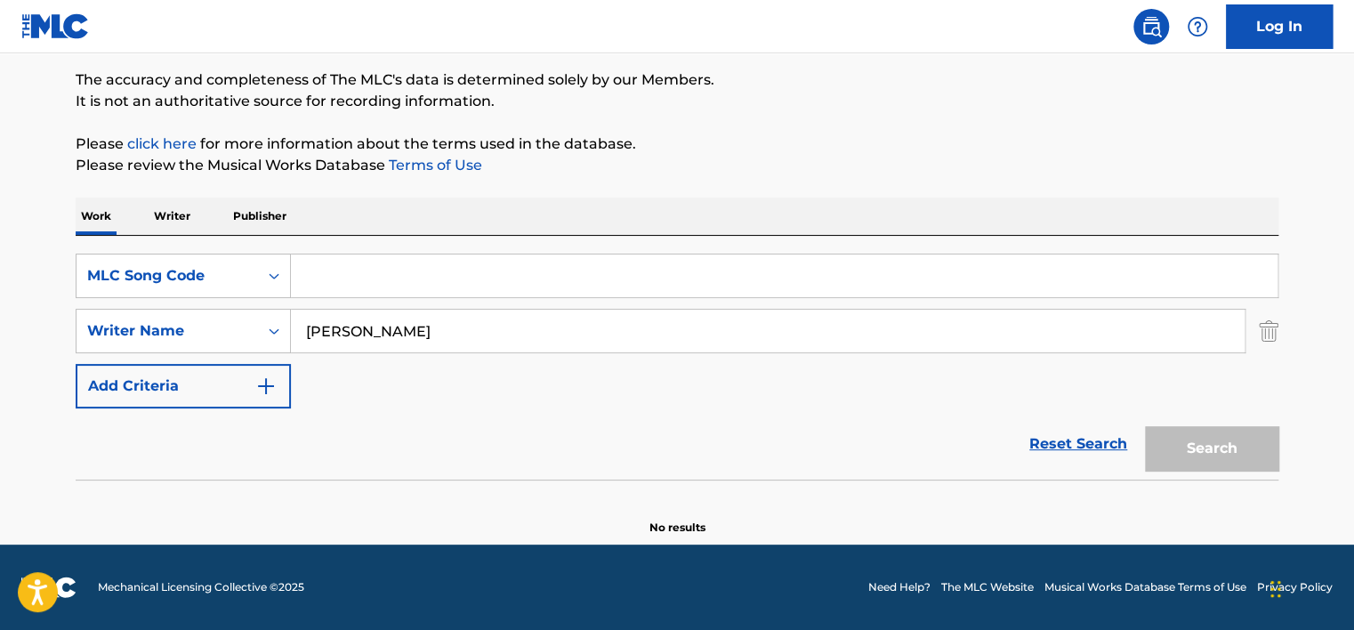
click at [315, 271] on input "Search Form" at bounding box center [784, 275] width 987 height 43
paste input "LA81T5"
type input "LA81T5"
click at [340, 329] on input "[PERSON_NAME]" at bounding box center [768, 331] width 954 height 43
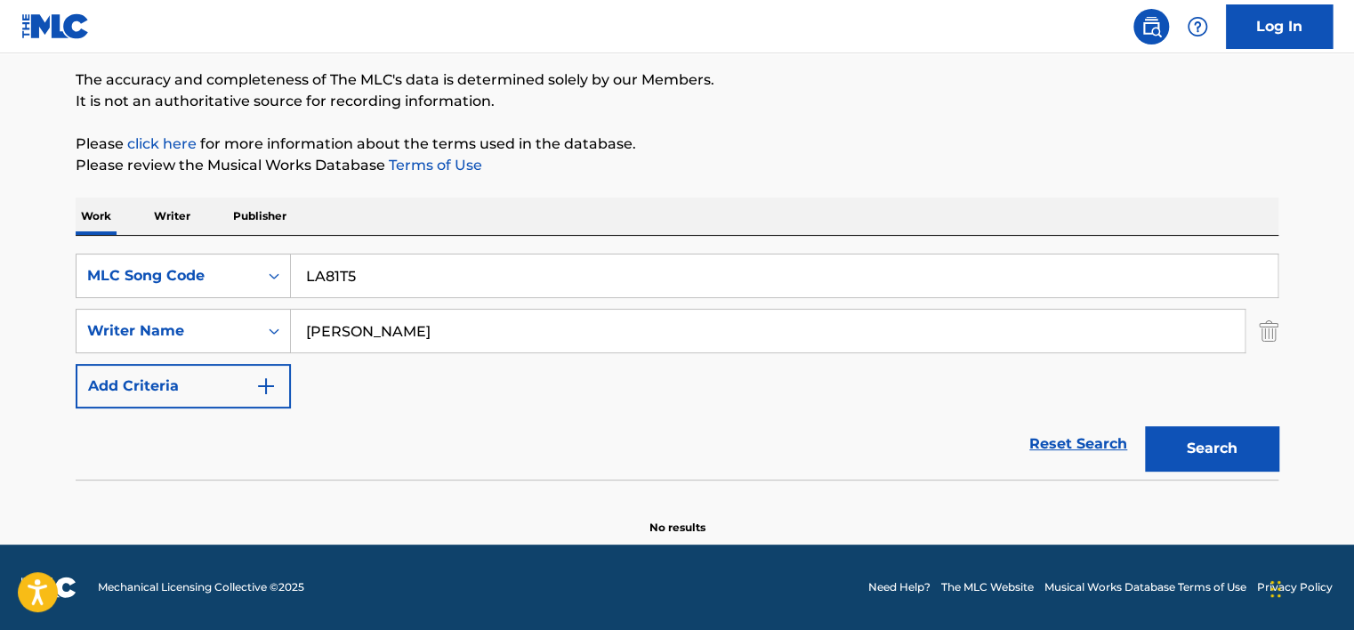
click at [340, 329] on input "[PERSON_NAME]" at bounding box center [768, 331] width 954 height 43
click at [1145, 426] on button "Search" at bounding box center [1211, 448] width 133 height 44
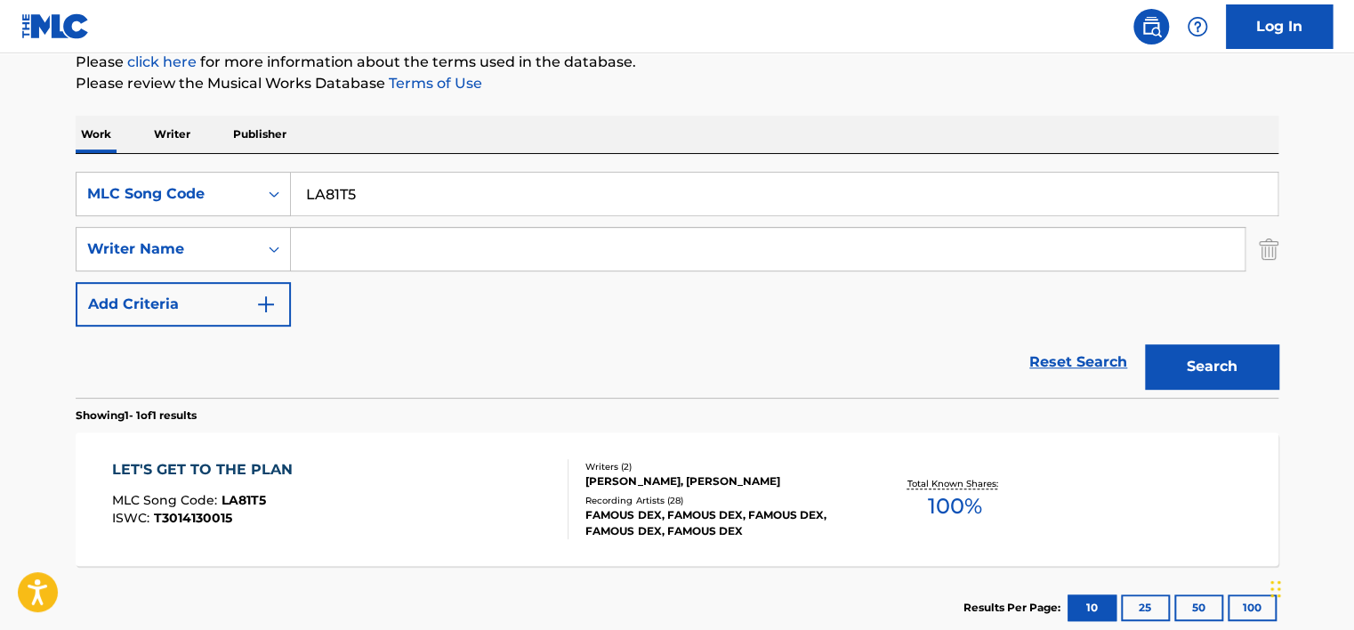
scroll to position [231, 0]
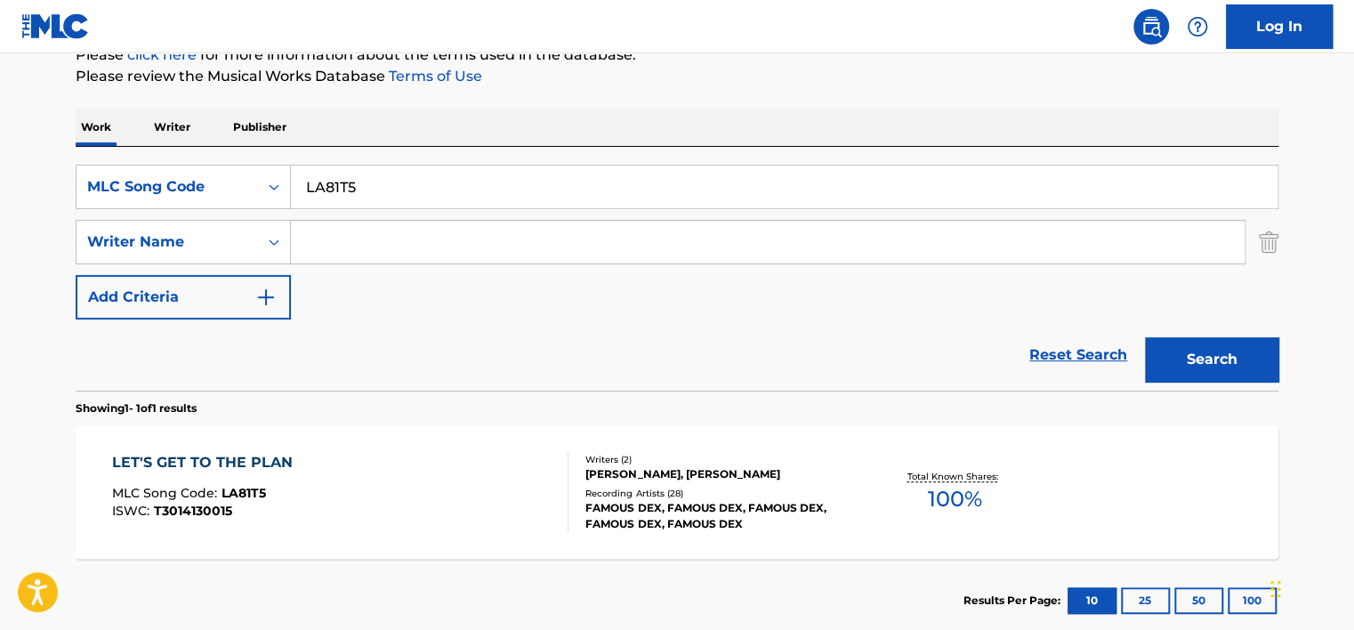
click at [758, 466] on div "[PERSON_NAME], [PERSON_NAME]" at bounding box center [720, 474] width 269 height 16
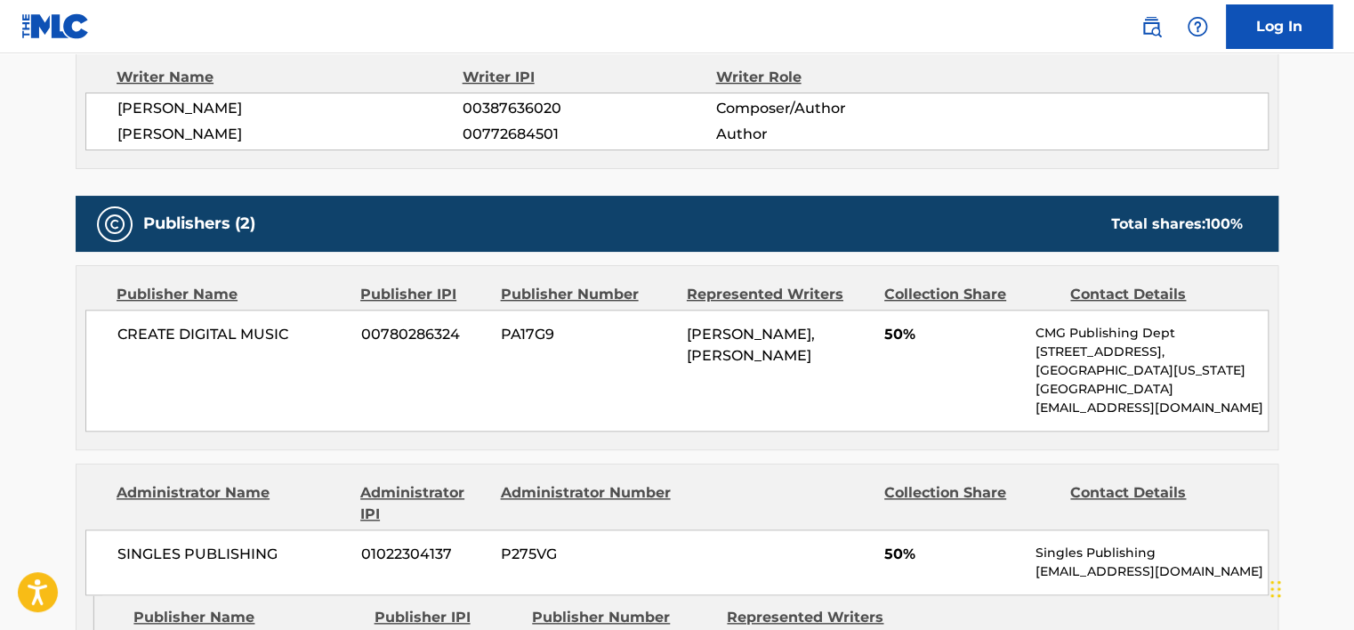
scroll to position [712, 0]
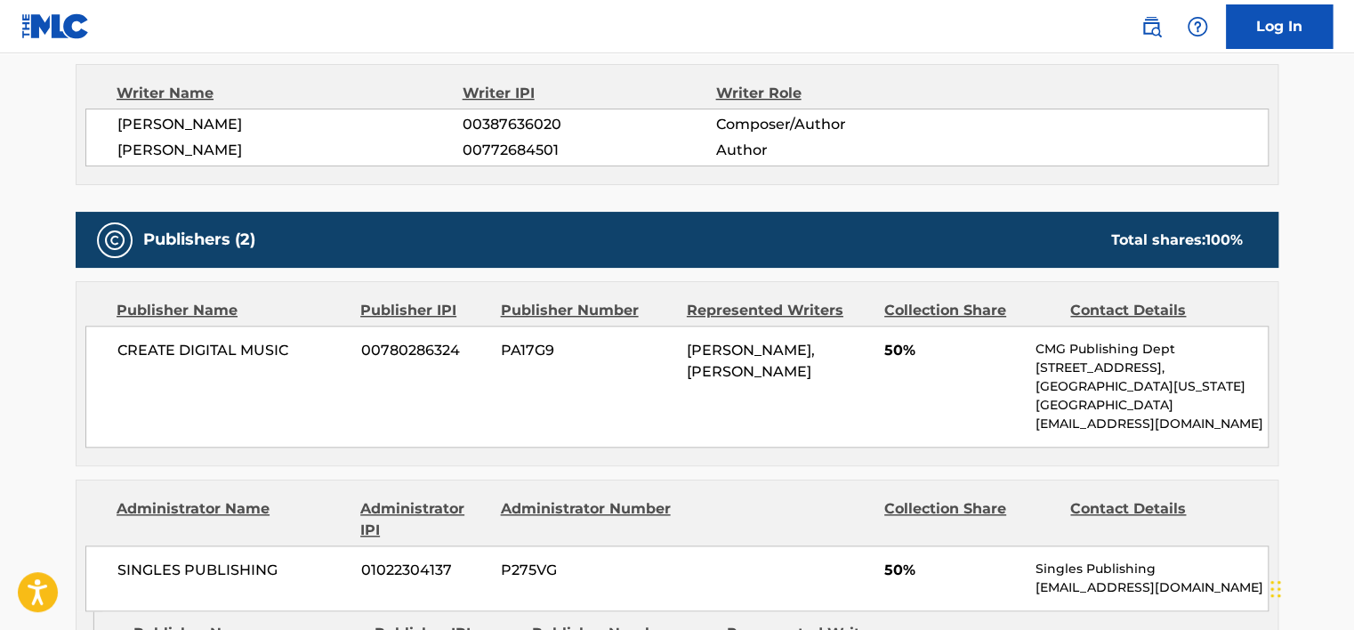
drag, startPoint x: 199, startPoint y: 121, endPoint x: 295, endPoint y: 128, distance: 95.5
click at [295, 128] on span "[PERSON_NAME]" at bounding box center [289, 124] width 345 height 21
copy span "[PERSON_NAME]"
